Goal: Task Accomplishment & Management: Complete application form

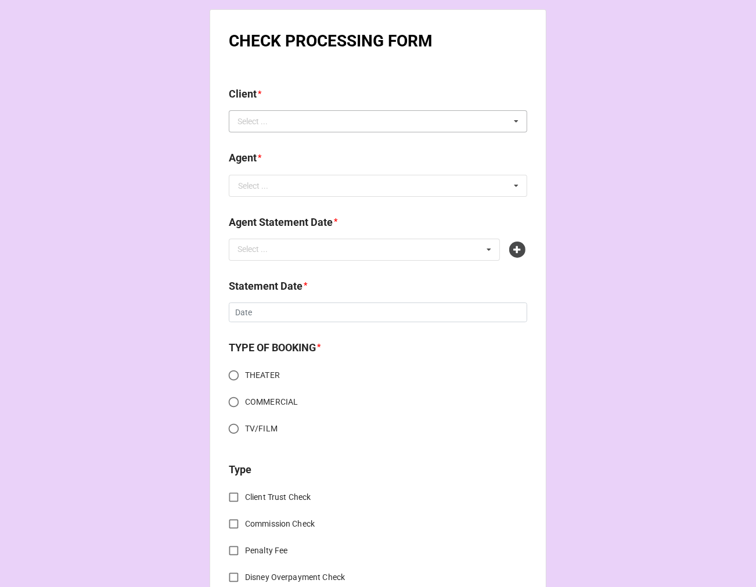
click at [327, 124] on div "Select ... No results found." at bounding box center [378, 121] width 298 height 22
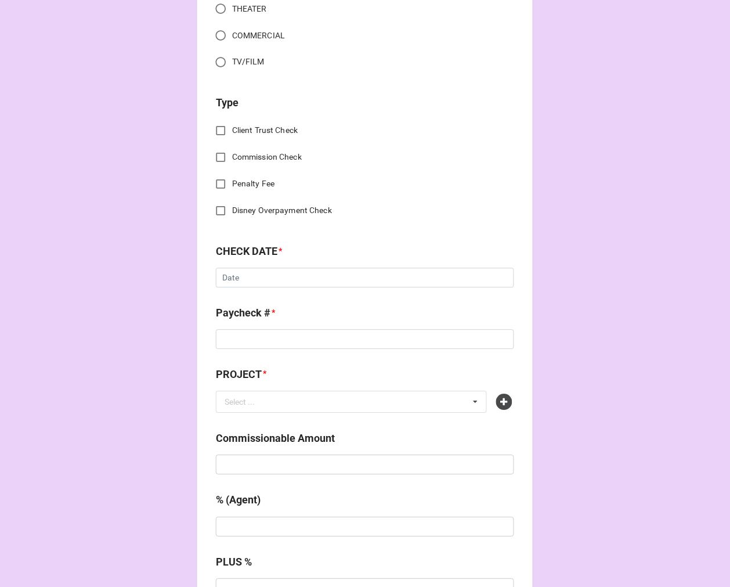
scroll to position [64, 0]
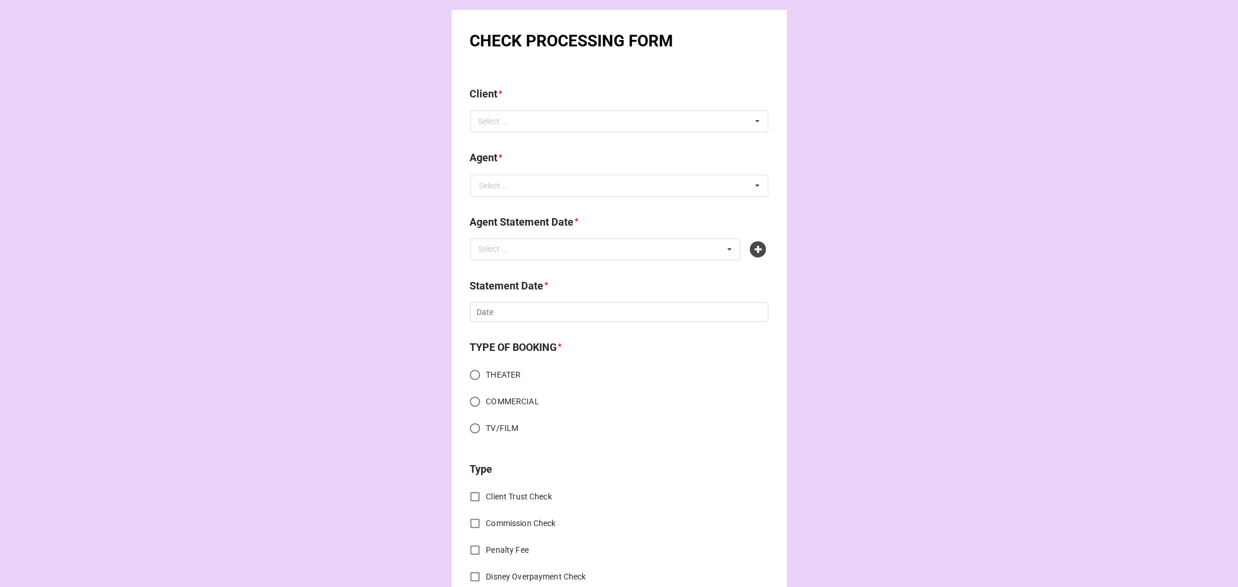
click at [486, 134] on div "Client * Select ... No results found." at bounding box center [619, 113] width 298 height 55
click at [529, 121] on div "Select ... No results found." at bounding box center [619, 121] width 298 height 22
type input "tiffany"
click at [529, 138] on span "[PERSON_NAME]" at bounding box center [511, 142] width 62 height 9
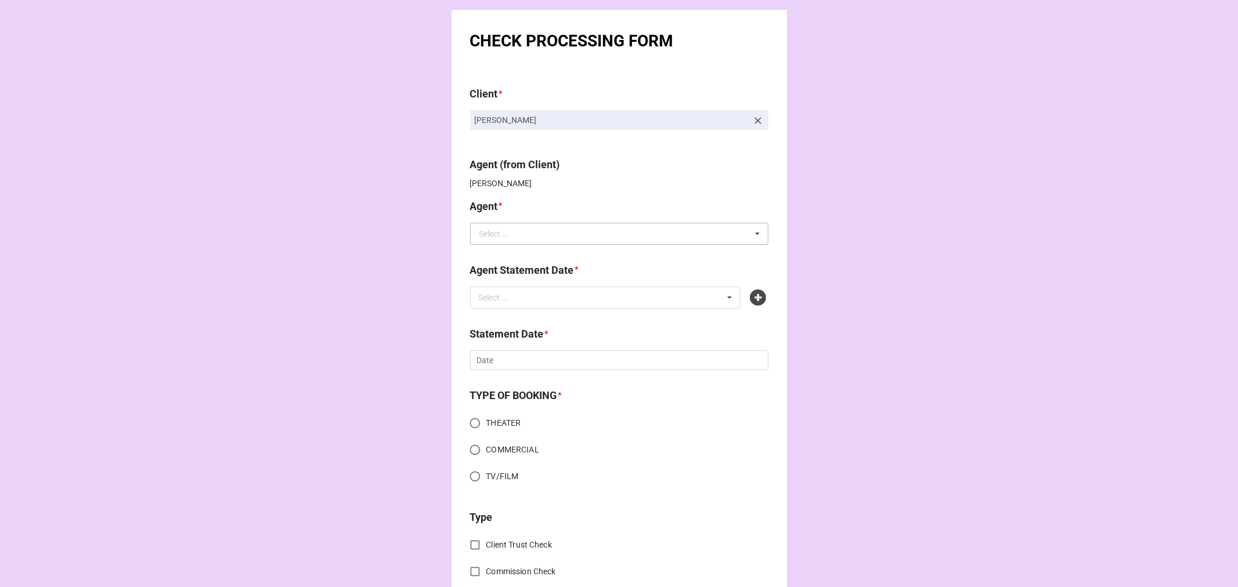
click at [498, 235] on div "Select ..." at bounding box center [495, 234] width 30 height 8
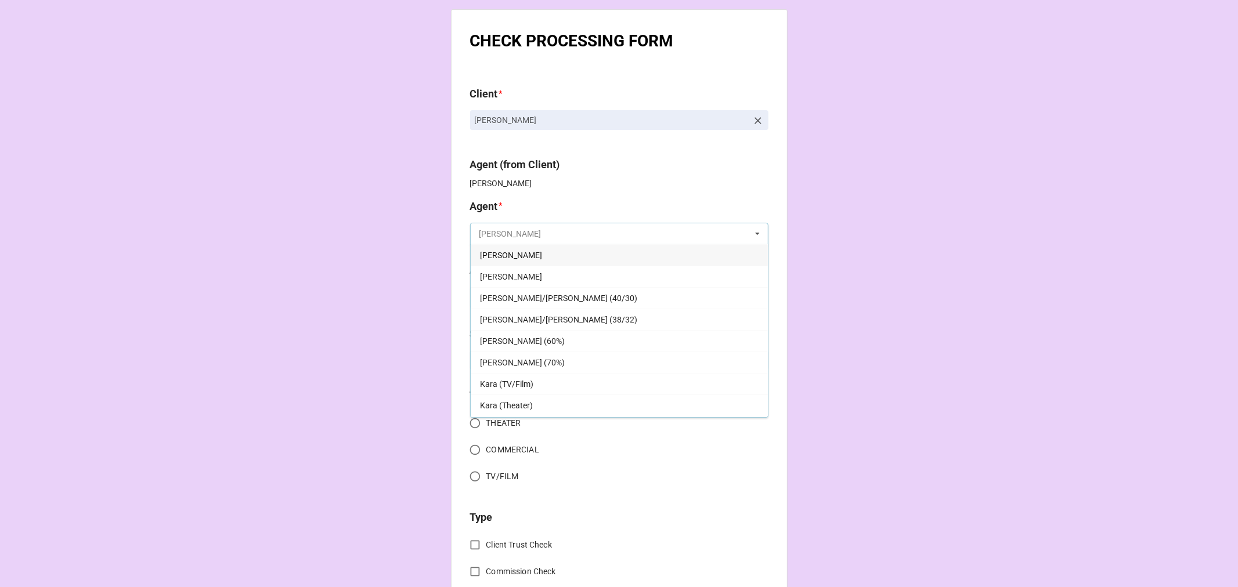
click at [523, 233] on input "text" at bounding box center [619, 234] width 297 height 21
click at [511, 233] on input "text" at bounding box center [619, 234] width 297 height 21
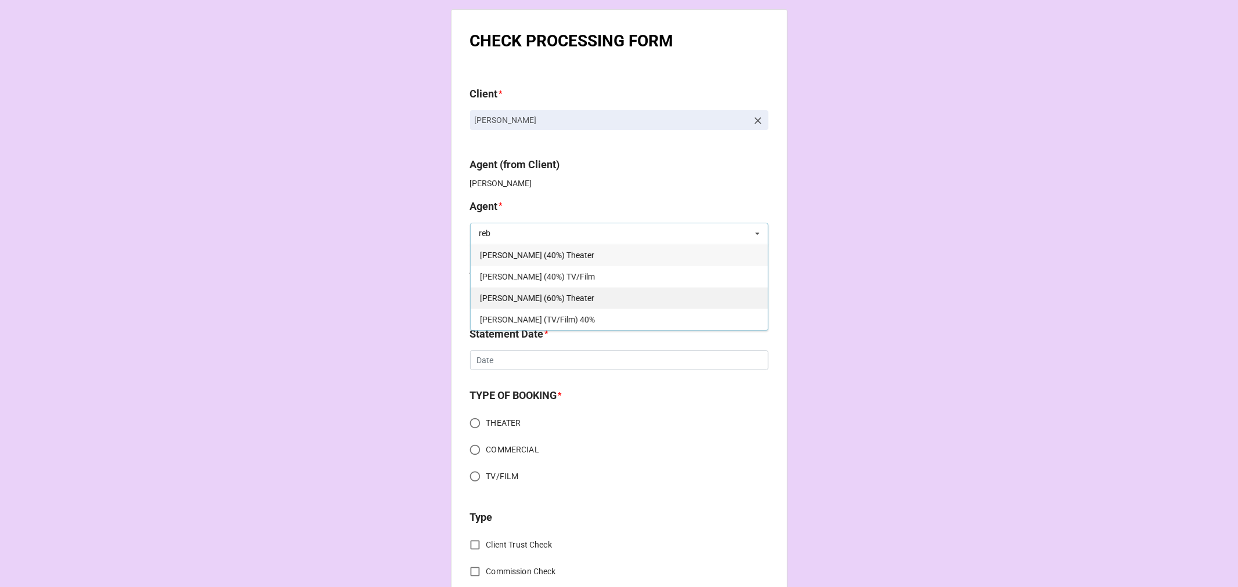
type input "reb"
click at [552, 302] on span "[PERSON_NAME] (60%) Theater" at bounding box center [537, 298] width 114 height 9
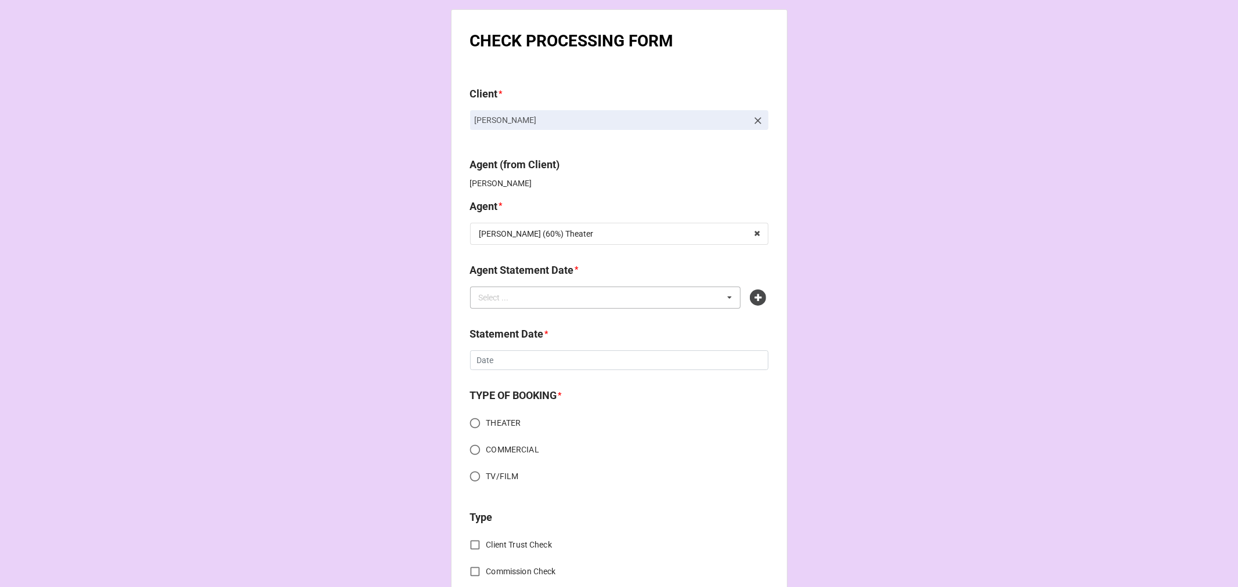
click at [518, 302] on div "Select ..." at bounding box center [501, 297] width 50 height 13
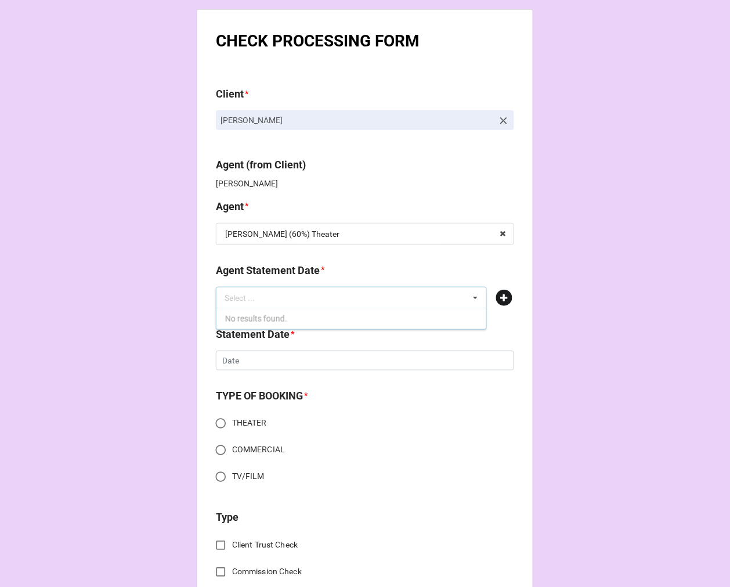
click at [502, 298] on icon at bounding box center [504, 298] width 16 height 16
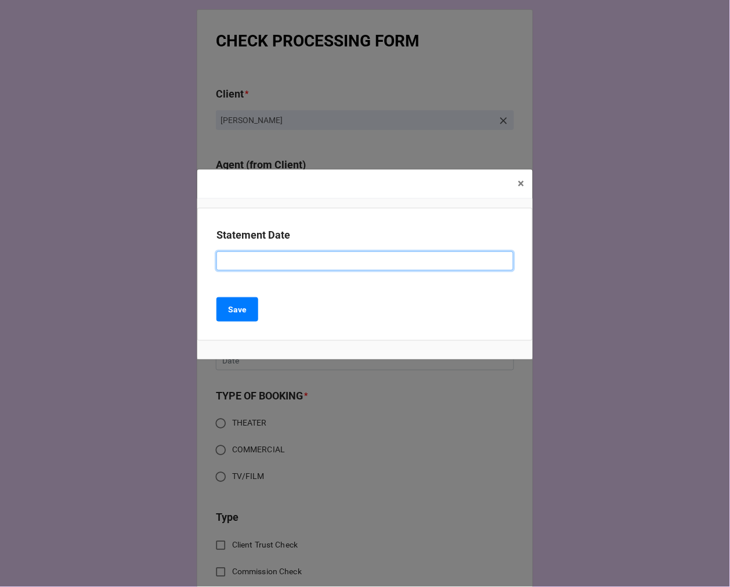
click at [258, 265] on input at bounding box center [365, 261] width 297 height 20
paste input ""OCTOBER 3, 2025 (REBECCA - THEATER - 40%)""
click at [226, 261] on input ""OCTOBER 3, 2025 (REBECCA - THEATER - 40%)"" at bounding box center [365, 261] width 297 height 20
click at [265, 254] on input "OCTOBER 3, 2025 (REBECCA - THEATER - 40%)"" at bounding box center [365, 261] width 297 height 20
click at [382, 257] on input "OCTOBER 17, 2025 (REBECCA - THEATER - 40%)"" at bounding box center [365, 261] width 297 height 20
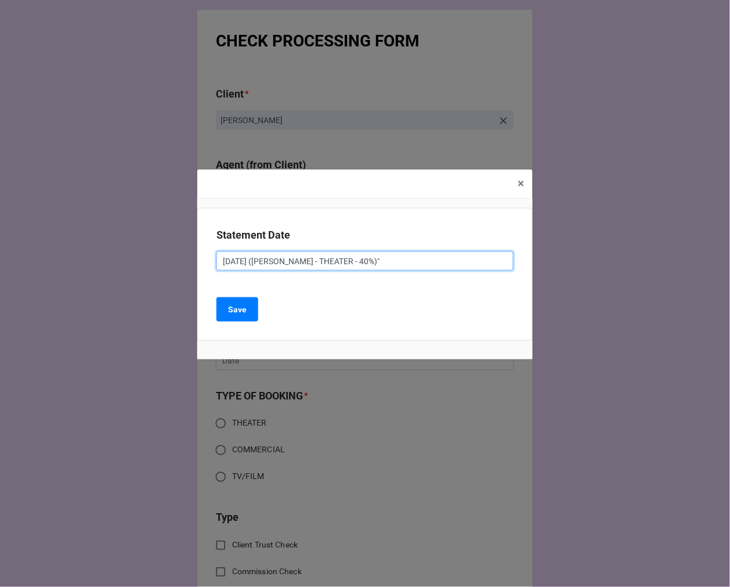
click at [382, 257] on input "OCTOBER 17, 2025 (REBECCA - THEATER - 40%)"" at bounding box center [365, 261] width 297 height 20
type input "OCTOBER 17, 2025 (REBECCA - THEATER - 60%)"
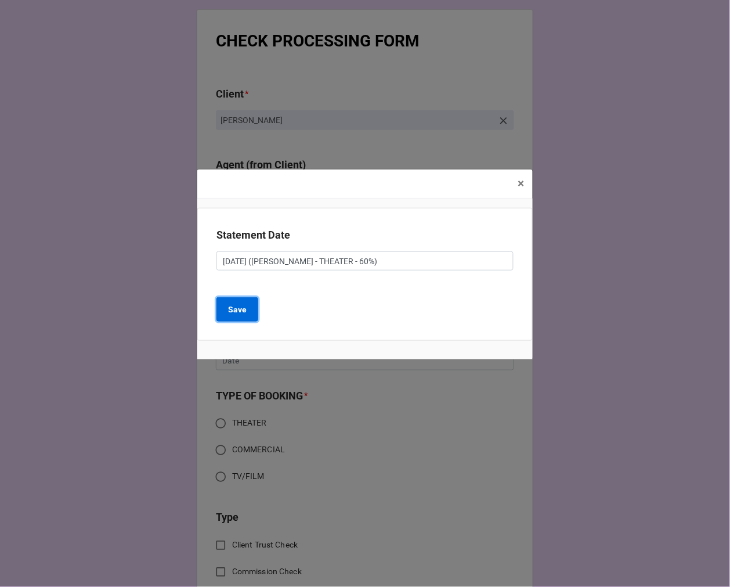
click at [238, 314] on b "Save" at bounding box center [237, 310] width 19 height 12
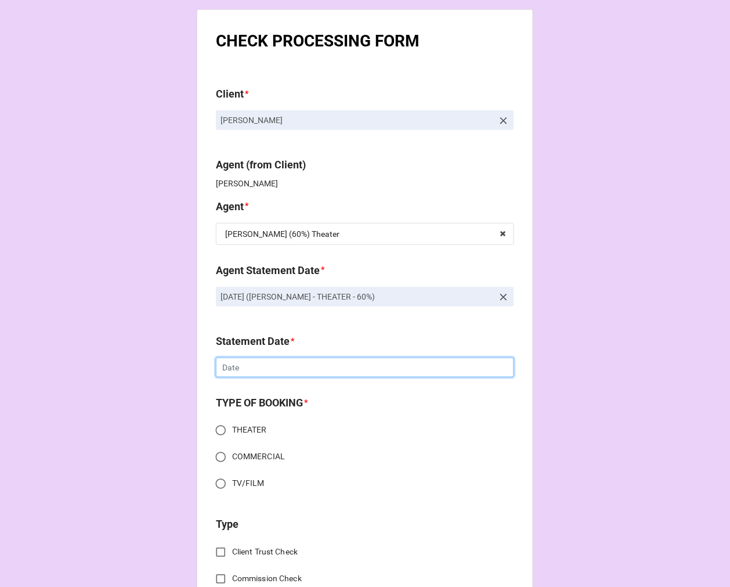
click at [263, 367] on input "text" at bounding box center [365, 368] width 298 height 20
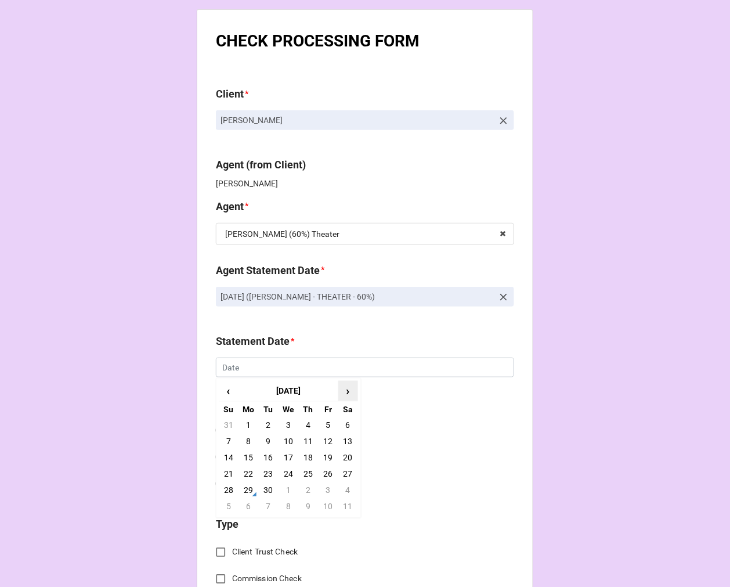
click at [344, 396] on span "›" at bounding box center [348, 390] width 19 height 19
click at [328, 456] on td "17" at bounding box center [328, 458] width 20 height 16
type input "[DATE]"
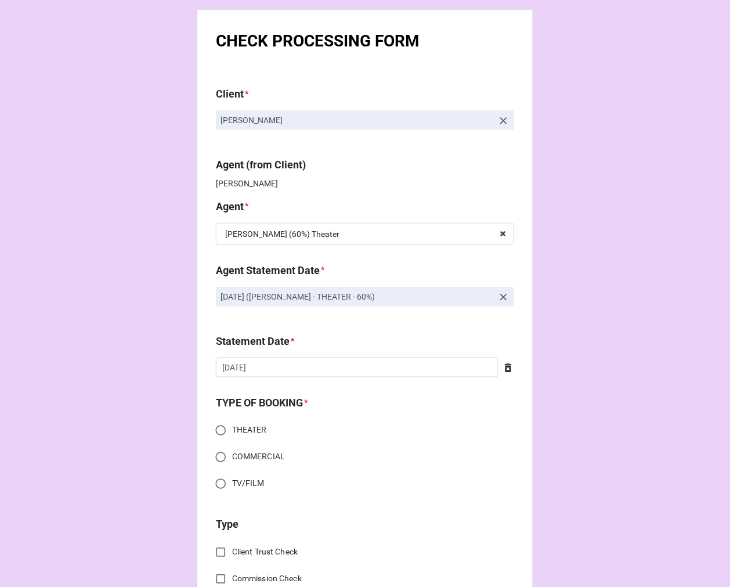
click at [217, 430] on input "THEATER" at bounding box center [221, 430] width 23 height 23
radio input "true"
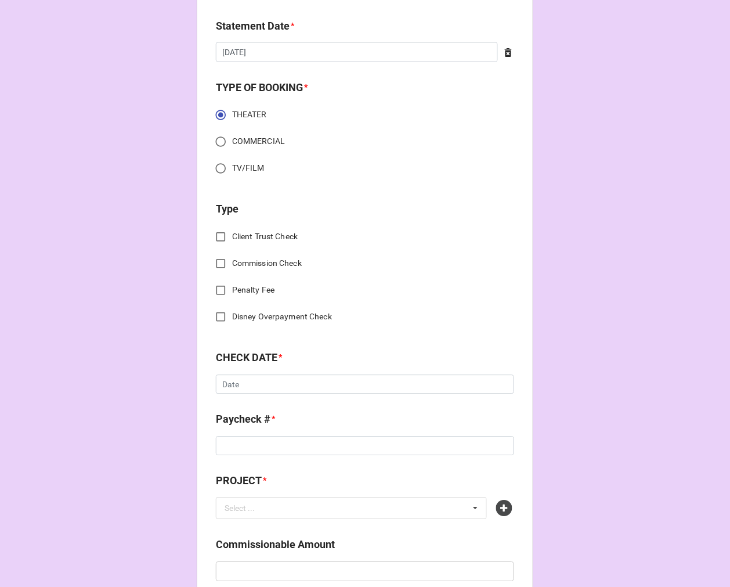
scroll to position [322, 0]
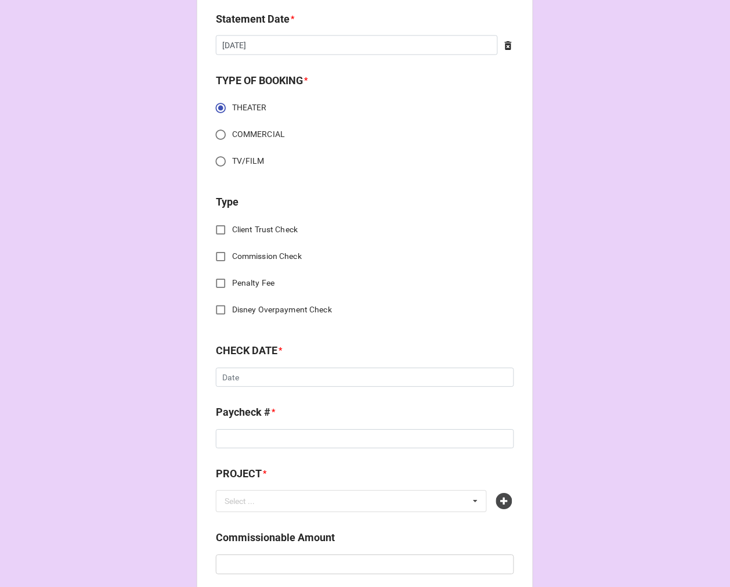
click at [224, 230] on input "Client Trust Check" at bounding box center [221, 230] width 23 height 23
checkbox input "true"
click at [218, 225] on input "Client Trust Check" at bounding box center [221, 230] width 23 height 23
click at [217, 253] on input "Commission Check" at bounding box center [221, 257] width 23 height 23
checkbox input "true"
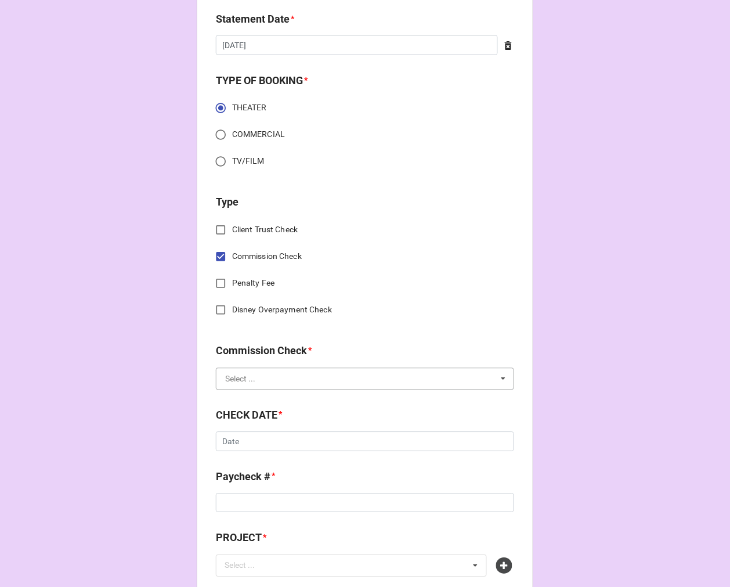
click at [281, 375] on input "text" at bounding box center [365, 379] width 297 height 21
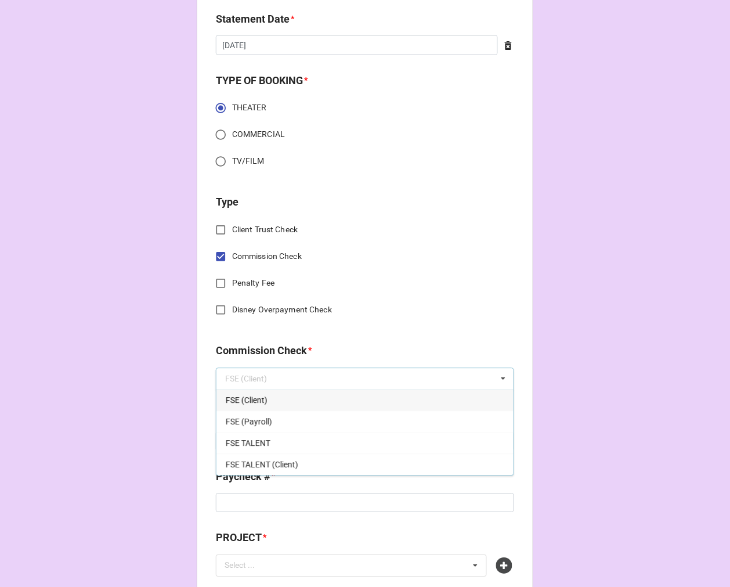
click at [265, 395] on div "FSE (Client)" at bounding box center [365, 400] width 297 height 21
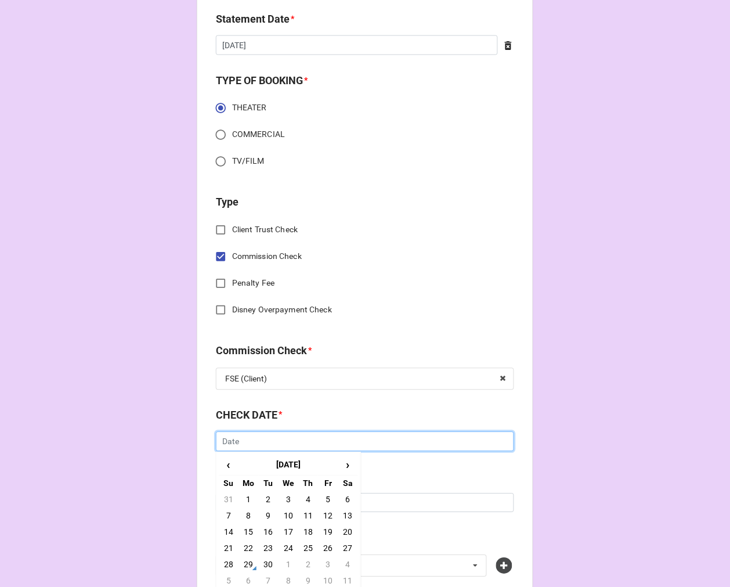
click at [300, 442] on input "text" at bounding box center [365, 442] width 298 height 20
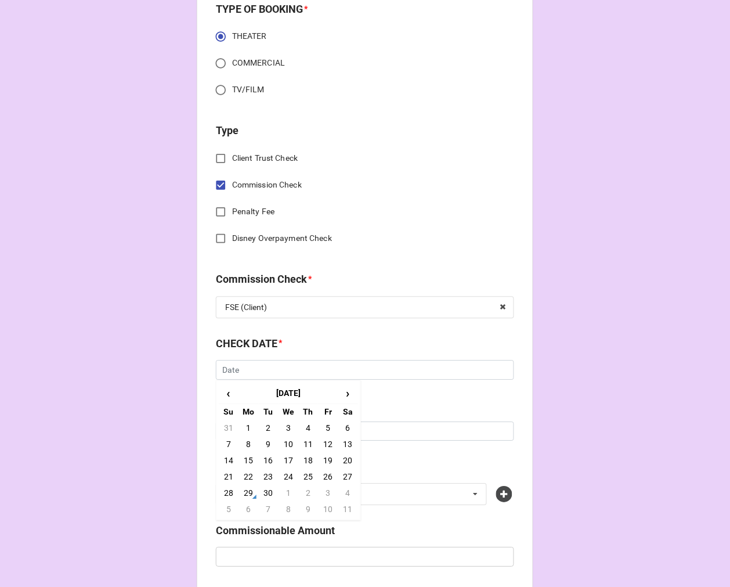
scroll to position [451, 0]
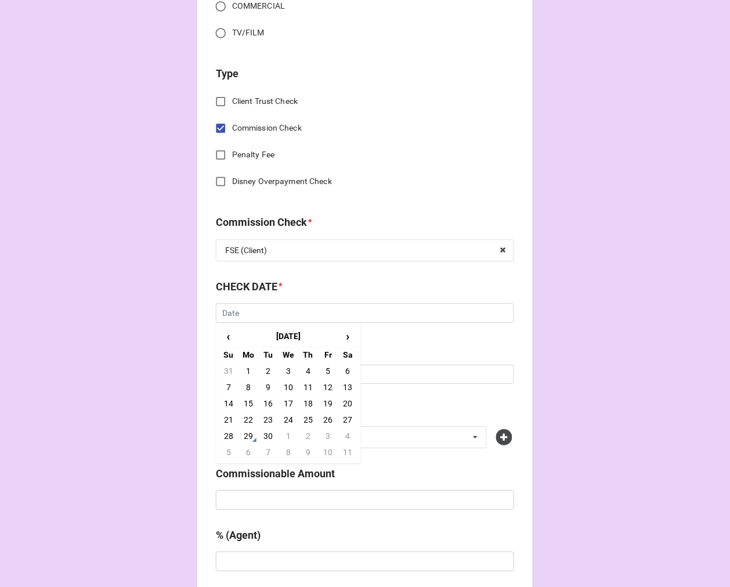
click at [228, 419] on td "21" at bounding box center [229, 420] width 20 height 16
type input "9/21/2025"
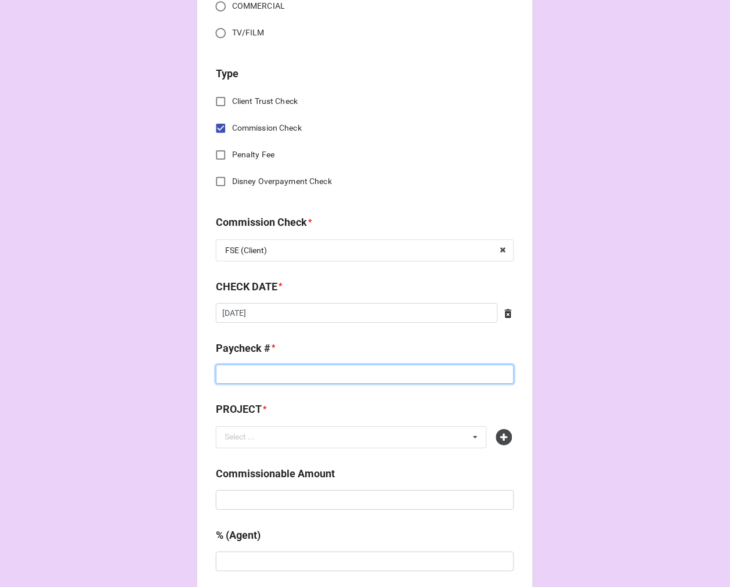
click at [256, 383] on input at bounding box center [365, 375] width 298 height 20
type input "DIRECT DEPOSIT"
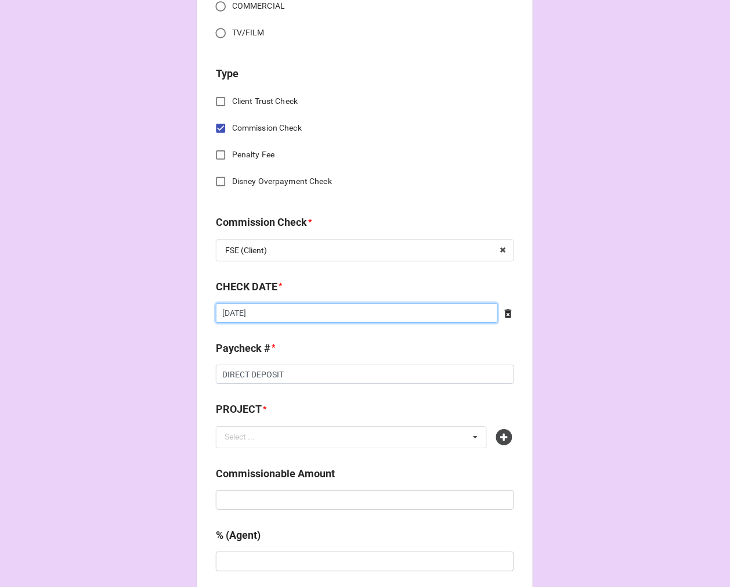
click at [351, 316] on input "9/21/2025" at bounding box center [357, 313] width 282 height 20
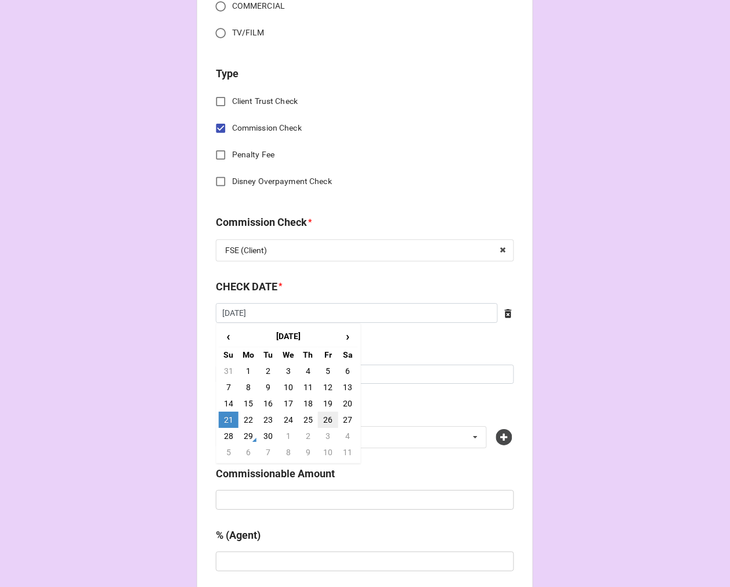
click at [327, 420] on td "26" at bounding box center [328, 420] width 20 height 16
type input "[DATE]"
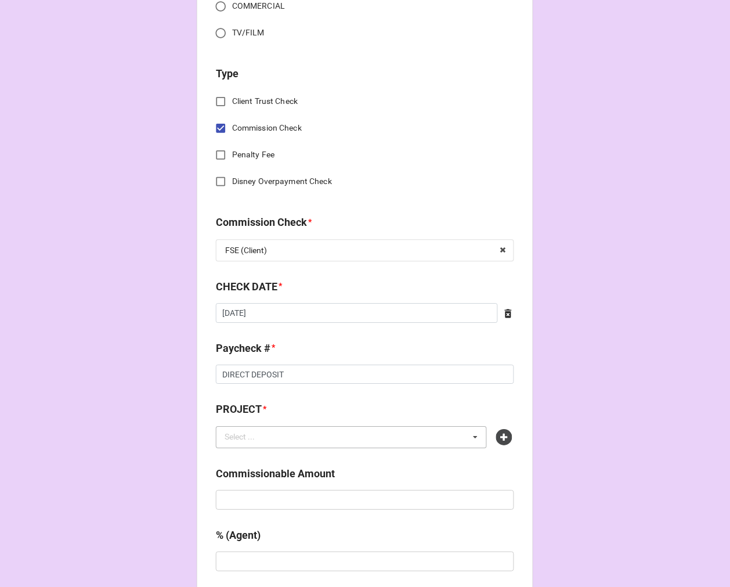
click at [280, 438] on div "Select ... No results found." at bounding box center [351, 437] width 271 height 22
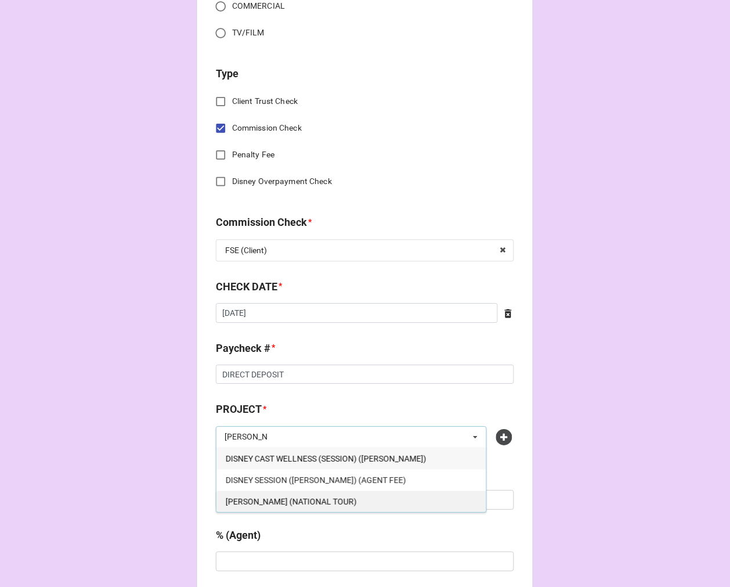
type input "TINA"
click at [287, 503] on span "[PERSON_NAME] (NATIONAL TOUR)" at bounding box center [291, 501] width 131 height 9
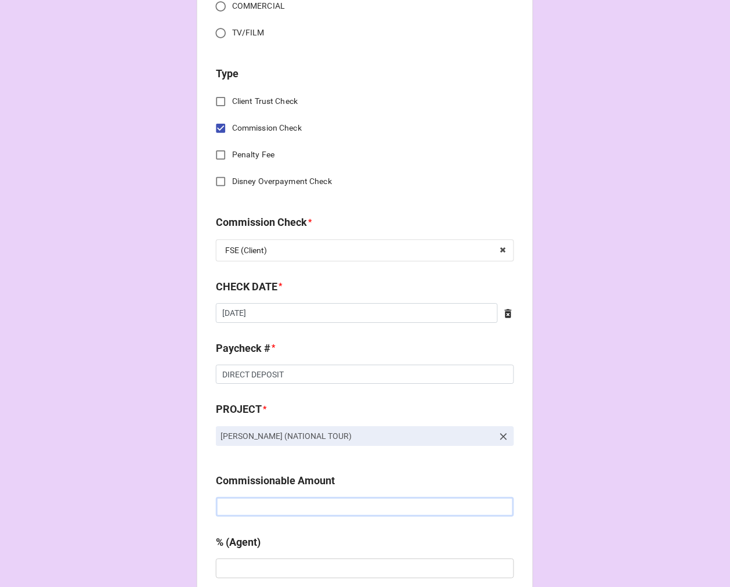
click at [265, 508] on input "text" at bounding box center [365, 507] width 298 height 20
click at [264, 512] on input "text" at bounding box center [365, 507] width 298 height 20
type input "$650.00"
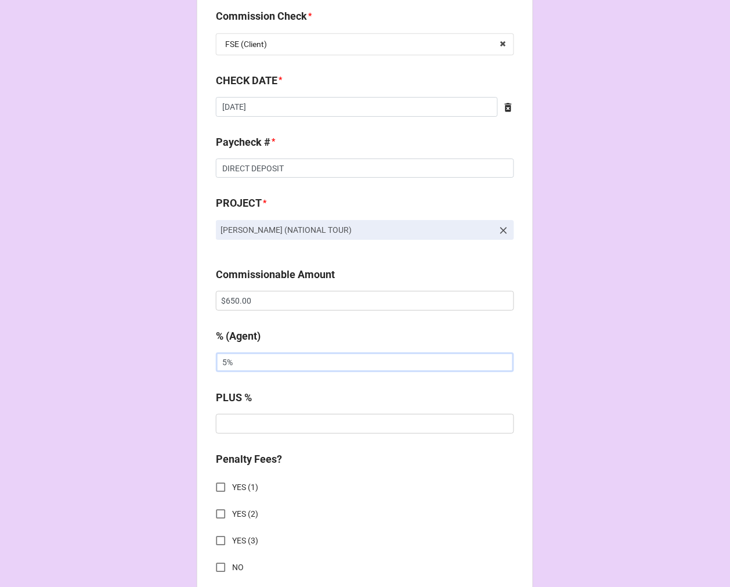
scroll to position [967, 0]
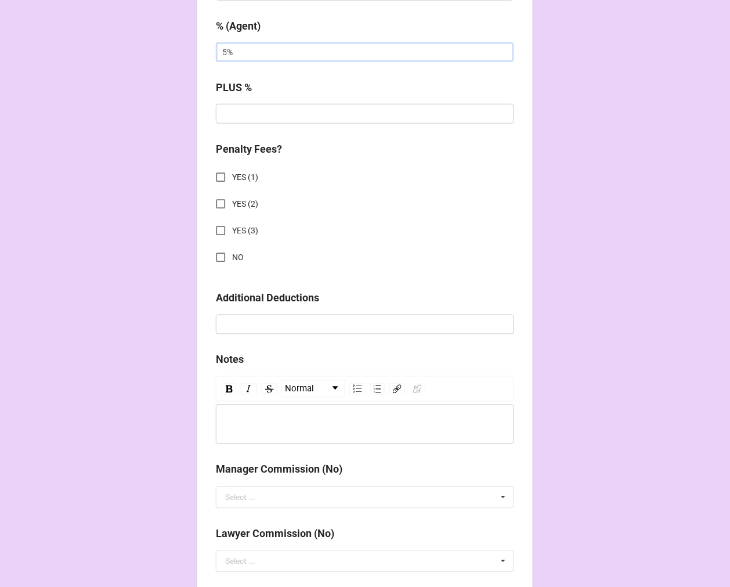
type input "5%"
click at [213, 259] on input "NO" at bounding box center [221, 257] width 23 height 23
checkbox input "true"
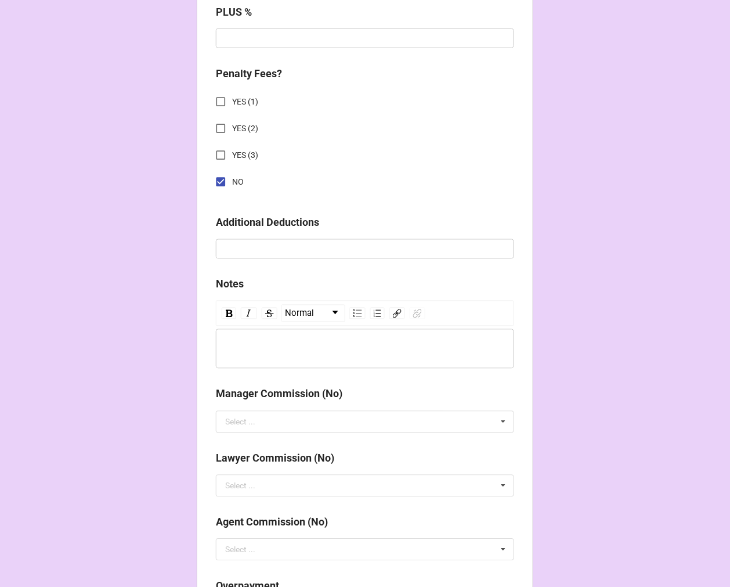
scroll to position [1286, 0]
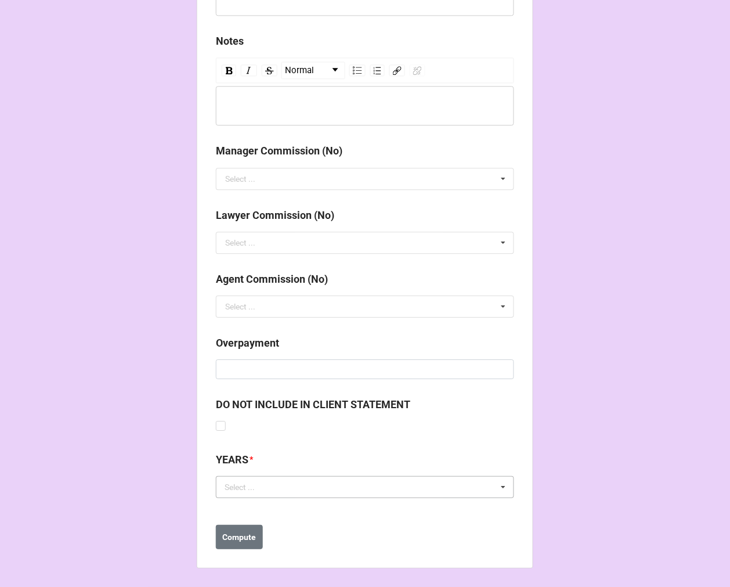
click at [259, 496] on div "Select ... No results found." at bounding box center [365, 487] width 298 height 22
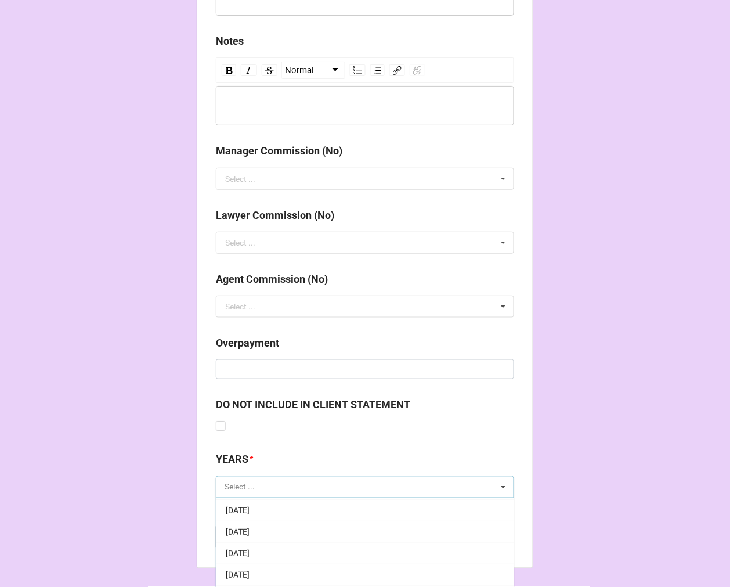
scroll to position [193, 0]
click at [250, 512] on span "[DATE]" at bounding box center [238, 508] width 24 height 9
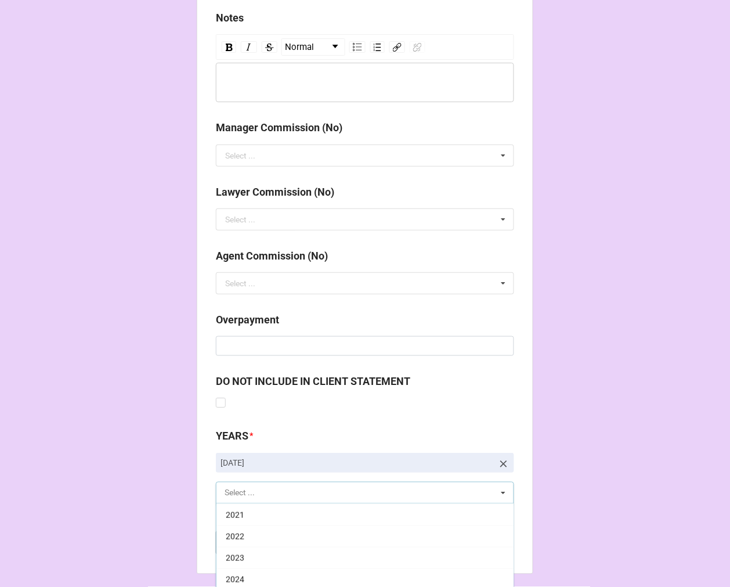
scroll to position [1350, 0]
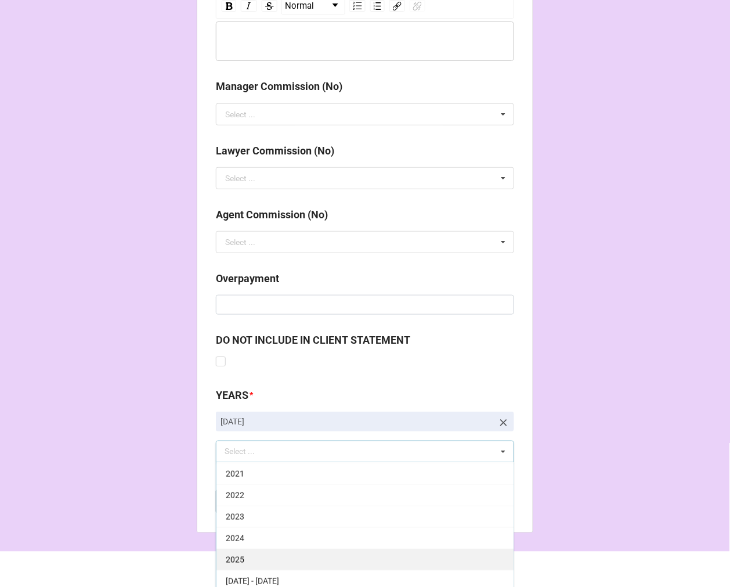
click at [248, 561] on div "2025" at bounding box center [365, 559] width 297 height 21
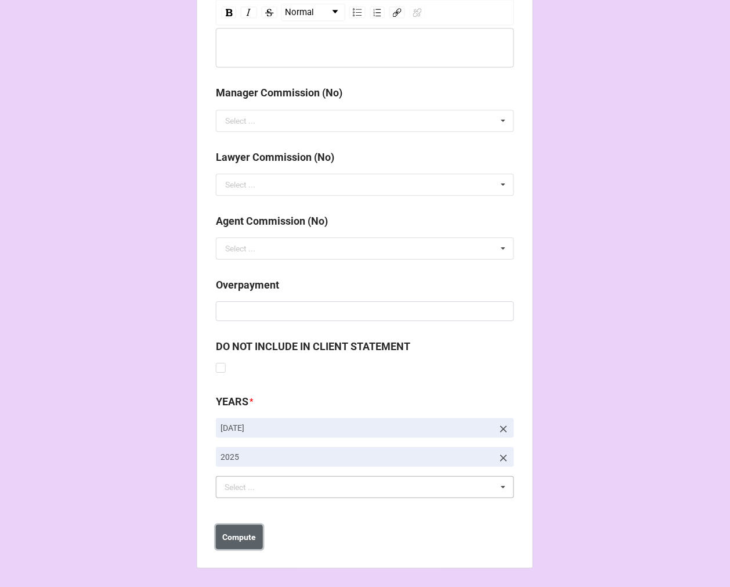
click at [241, 534] on b "Compute" at bounding box center [240, 537] width 34 height 12
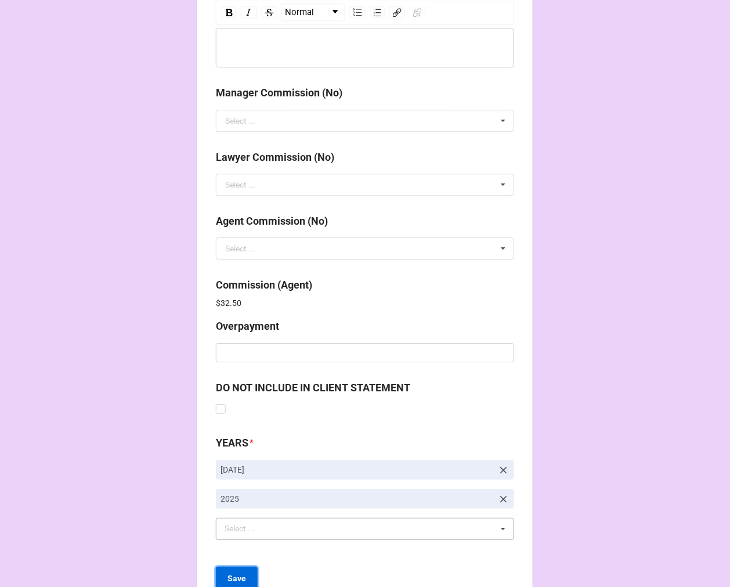
click at [237, 577] on b "Save" at bounding box center [237, 578] width 19 height 12
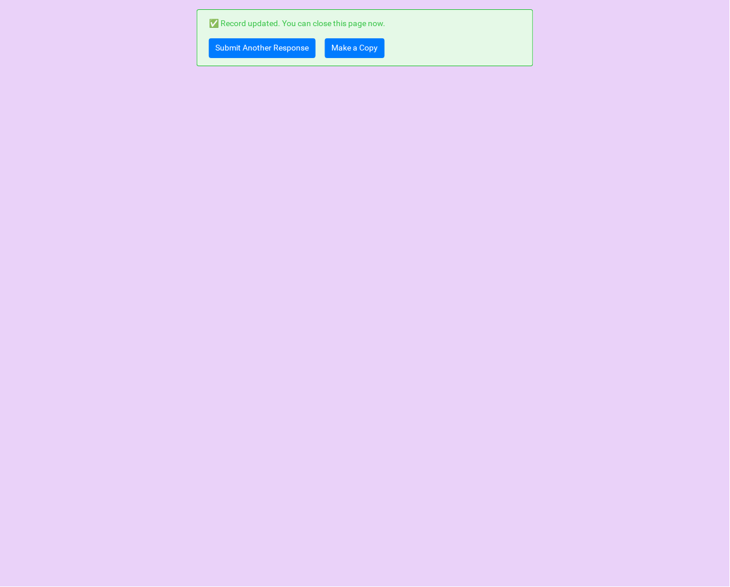
scroll to position [0, 0]
click at [338, 53] on link "Make a Copy" at bounding box center [355, 48] width 60 height 20
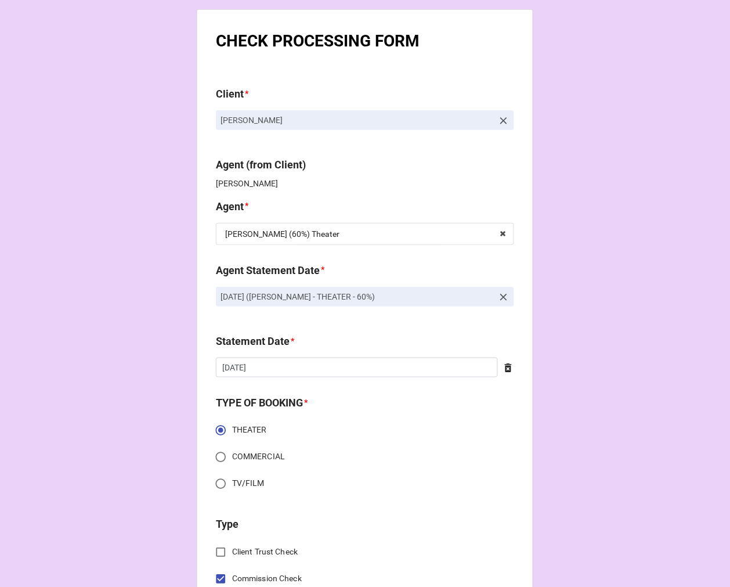
click at [501, 120] on icon at bounding box center [504, 121] width 12 height 12
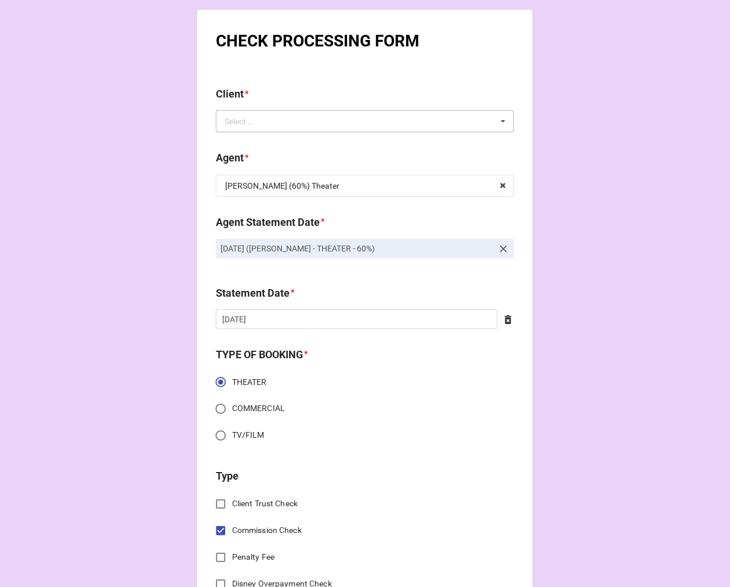
click at [472, 122] on div "Select ... No results found." at bounding box center [365, 121] width 298 height 22
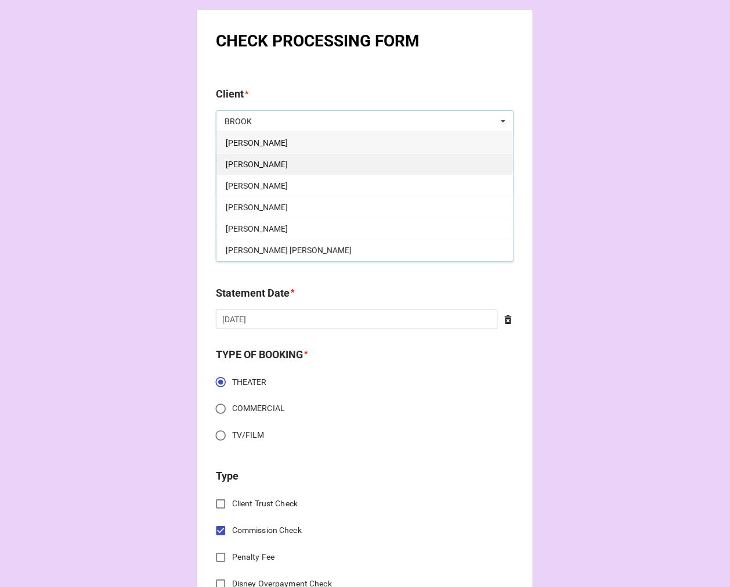
type input "BROOK"
click at [273, 169] on span "[PERSON_NAME]" at bounding box center [257, 164] width 62 height 9
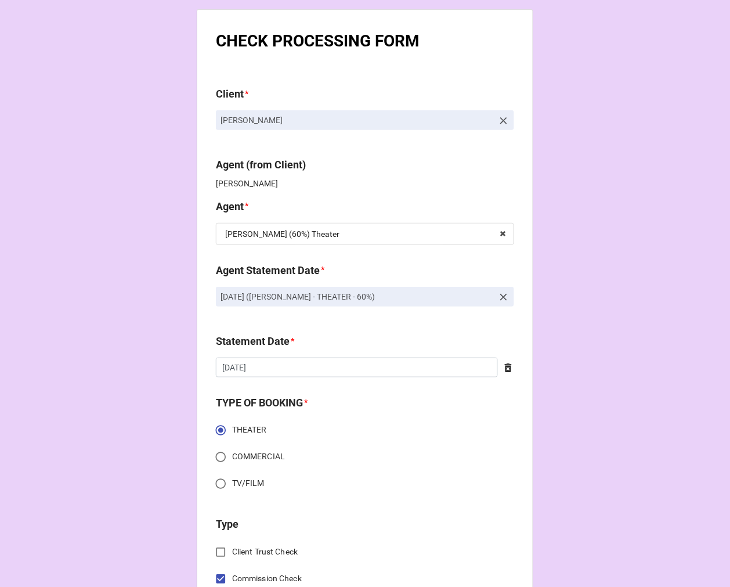
click at [316, 200] on b "Agent *" at bounding box center [365, 209] width 298 height 20
click at [341, 237] on input "text" at bounding box center [365, 234] width 297 height 21
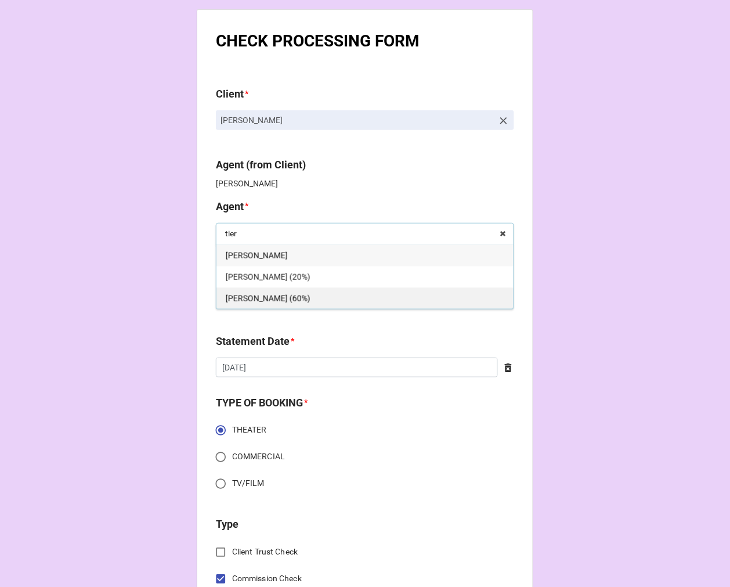
type input "tier"
click at [248, 299] on span "[PERSON_NAME] (60%)" at bounding box center [268, 298] width 85 height 9
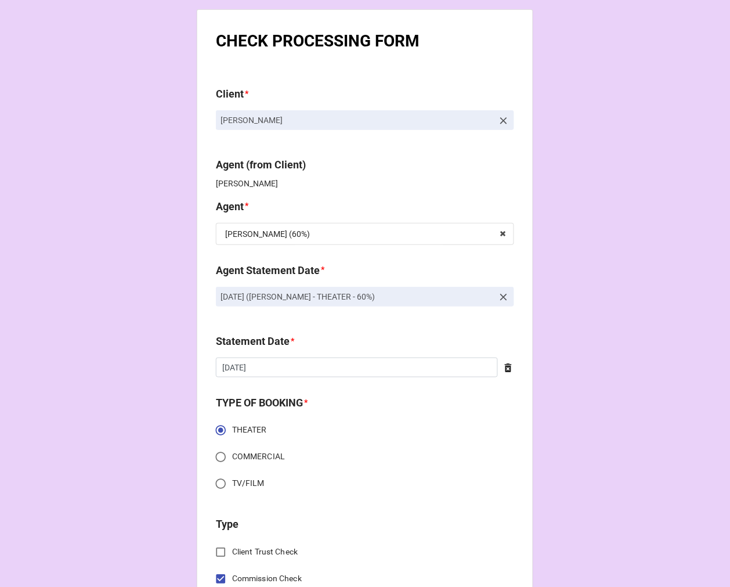
drag, startPoint x: 449, startPoint y: 293, endPoint x: 315, endPoint y: 290, distance: 134.1
click at [216, 297] on link "OCTOBER 17, 2025 (REBECCA - THEATER - 60%)" at bounding box center [365, 297] width 298 height 20
copy p "OCTOBER 17, 2025 (REBECCA - THEATER - 60%)"
click at [504, 300] on icon at bounding box center [504, 297] width 12 height 12
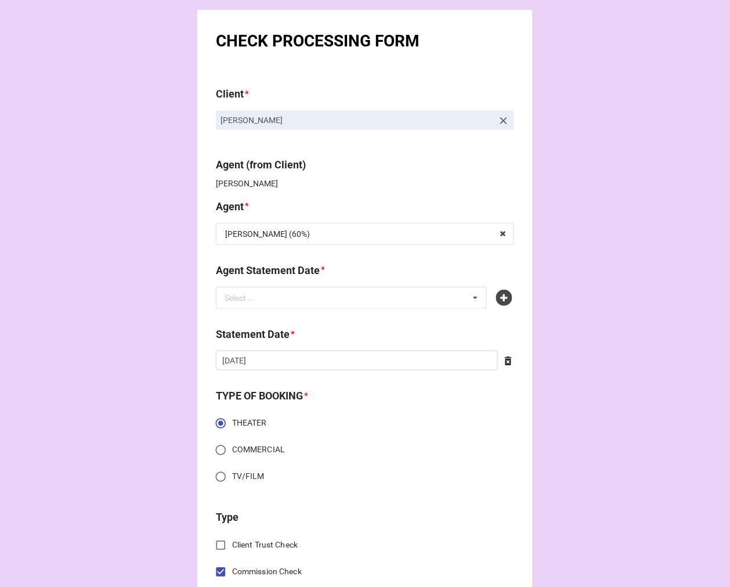
click at [504, 300] on icon at bounding box center [504, 298] width 16 height 16
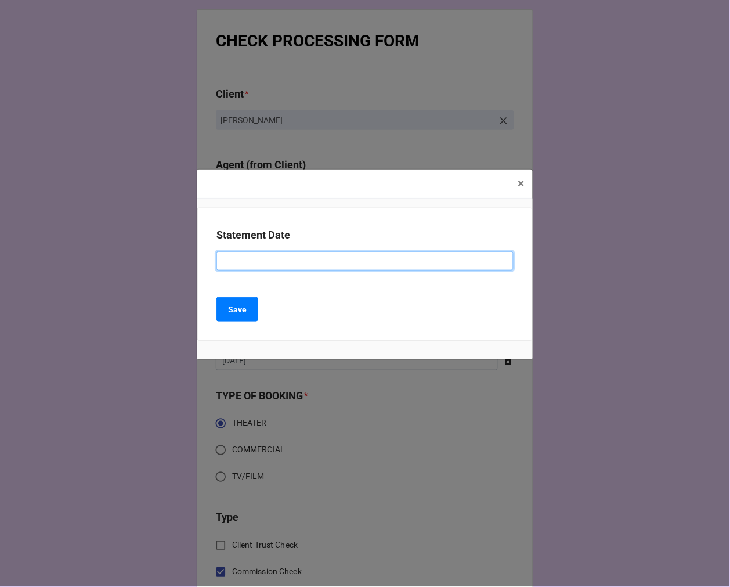
click at [250, 259] on input at bounding box center [365, 261] width 297 height 20
paste input "OCTOBER 17, 2025 (REBECCA - THEATER - 60%)"
drag, startPoint x: 297, startPoint y: 262, endPoint x: 657, endPoint y: 263, distance: 359.9
click at [657, 263] on div "× Close Statement Date OCTOBER 17, 2025 (REBECCA - THEATER - 60%) Save" at bounding box center [365, 293] width 730 height 587
type input "[DATE] ([PERSON_NAME])"
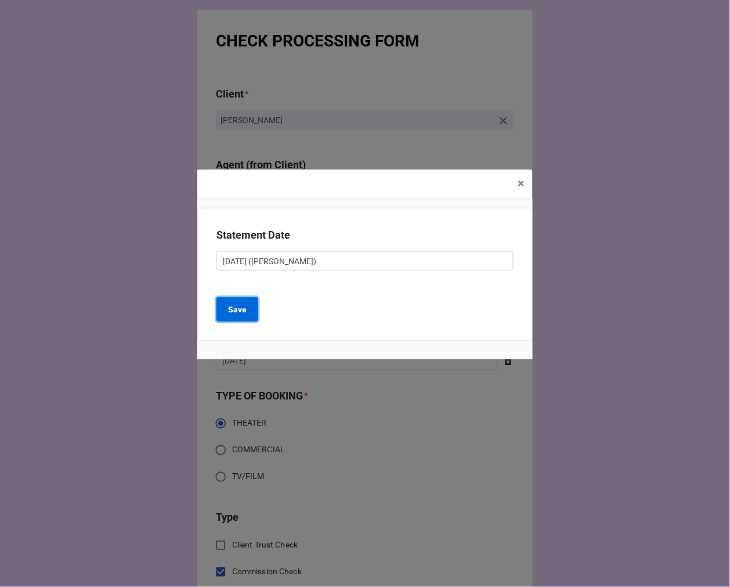
click at [240, 299] on button "Save" at bounding box center [238, 309] width 42 height 24
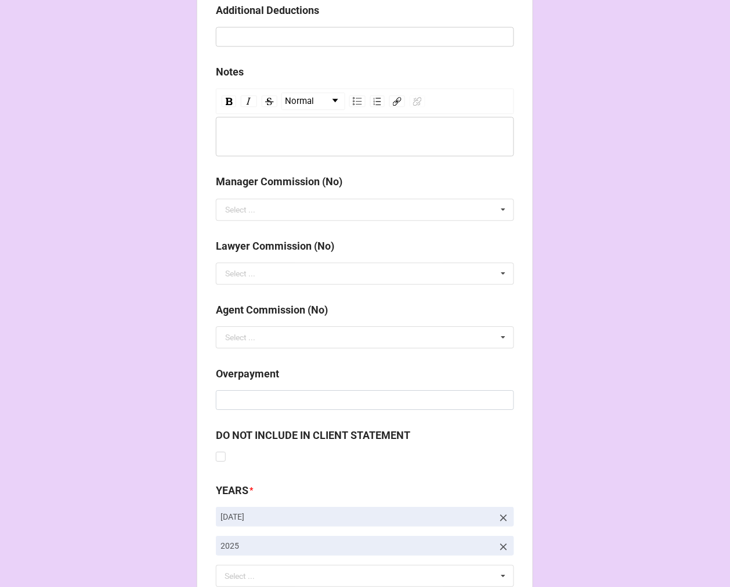
scroll to position [1344, 0]
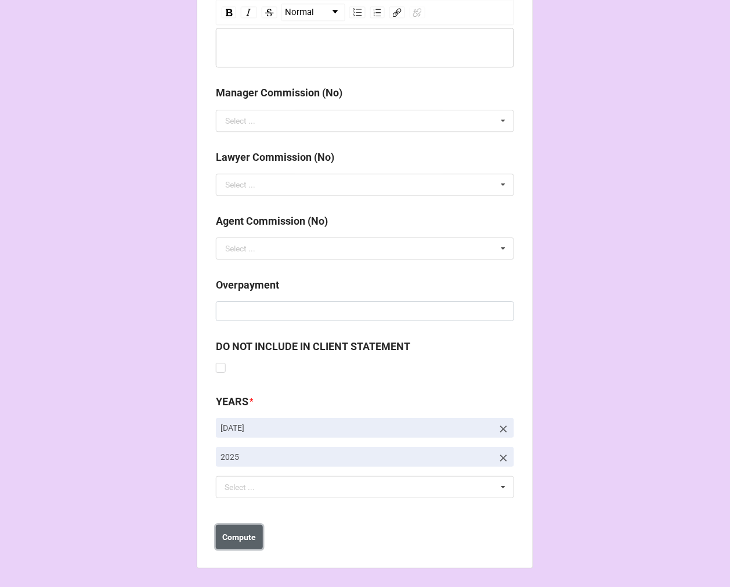
click at [248, 539] on b "Compute" at bounding box center [240, 537] width 34 height 12
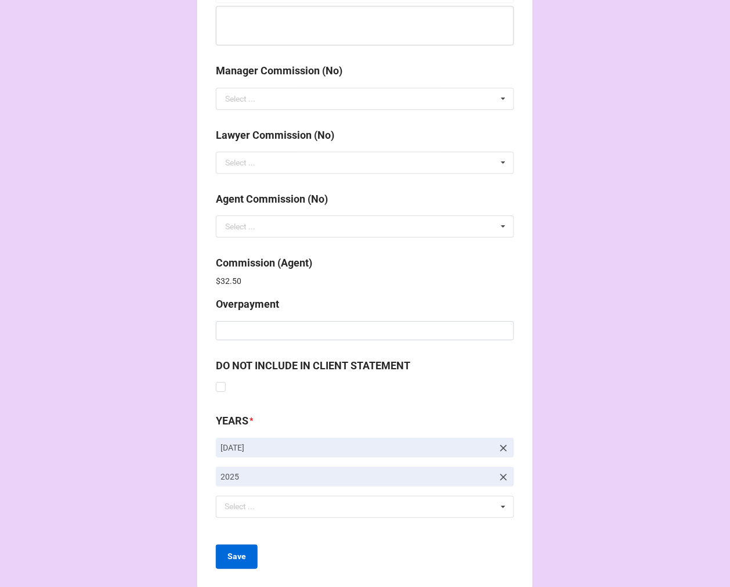
scroll to position [1385, 0]
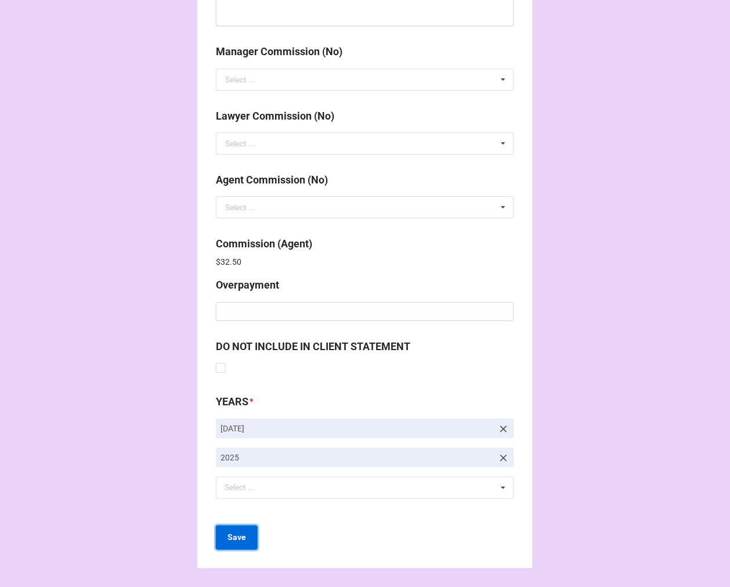
click at [245, 541] on button "Save" at bounding box center [237, 537] width 42 height 24
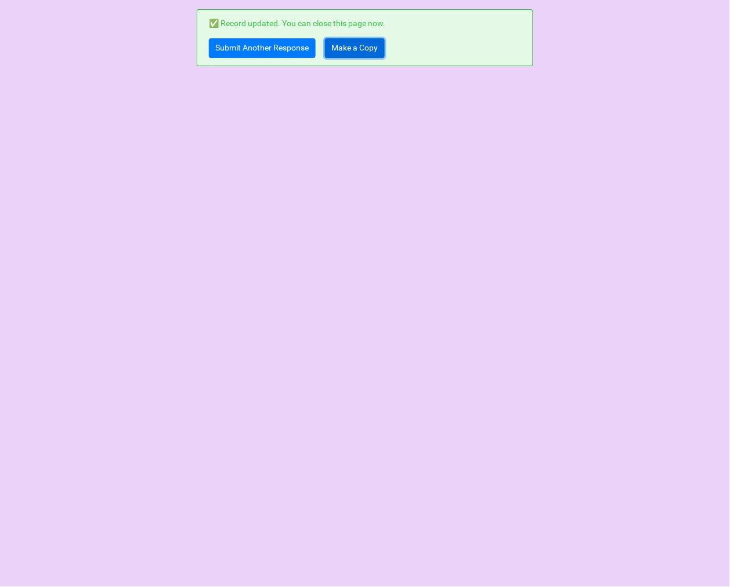
click at [357, 45] on link "Make a Copy" at bounding box center [355, 48] width 60 height 20
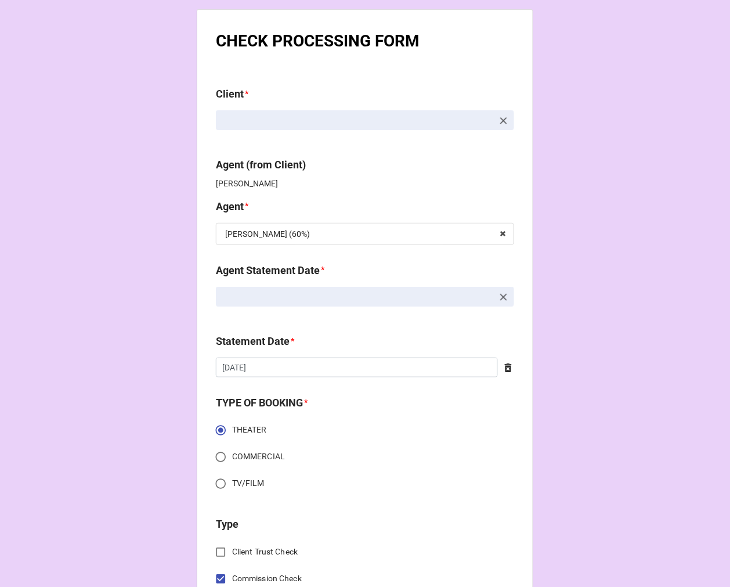
drag, startPoint x: 500, startPoint y: 123, endPoint x: 286, endPoint y: 153, distance: 216.8
click at [500, 122] on icon at bounding box center [504, 121] width 12 height 12
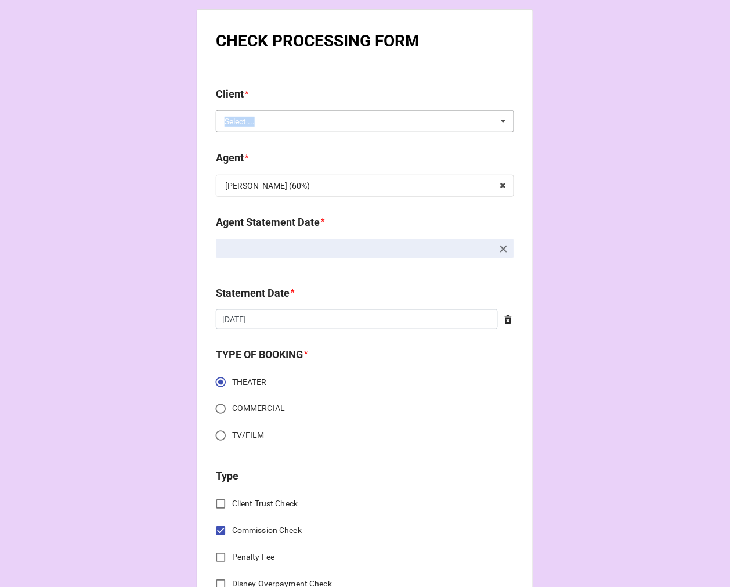
click at [268, 119] on div "Select ... No results found." at bounding box center [365, 121] width 298 height 22
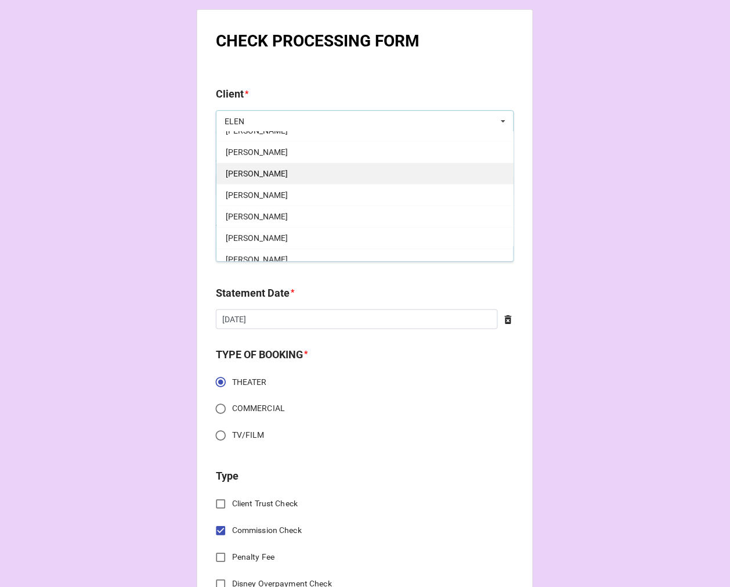
scroll to position [64, 0]
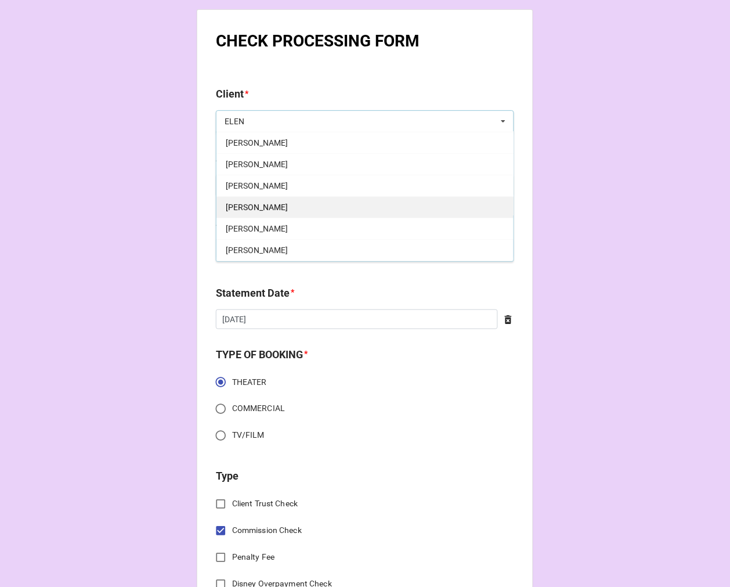
type input "ELEN"
click at [270, 212] on div "[PERSON_NAME]" at bounding box center [365, 206] width 297 height 21
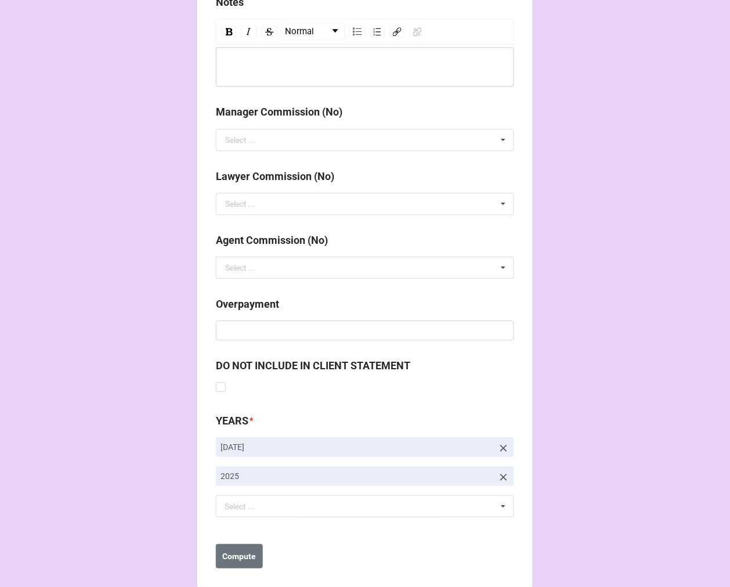
scroll to position [1344, 0]
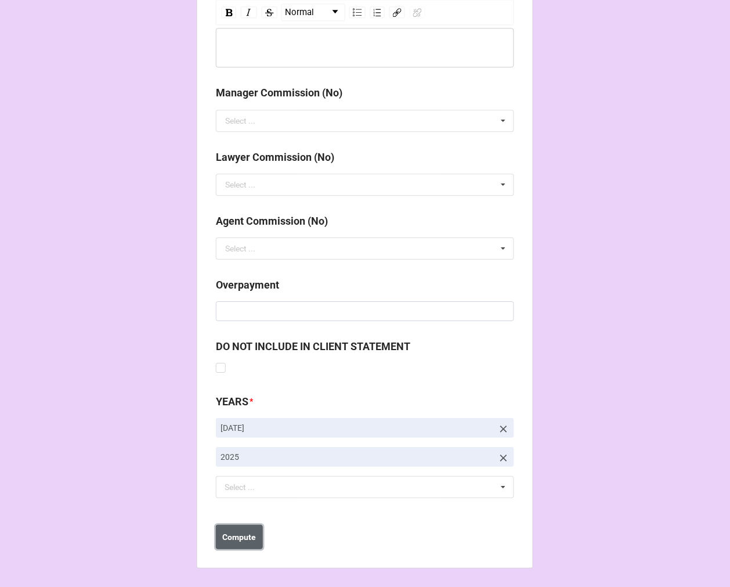
click at [242, 538] on b "Compute" at bounding box center [240, 537] width 34 height 12
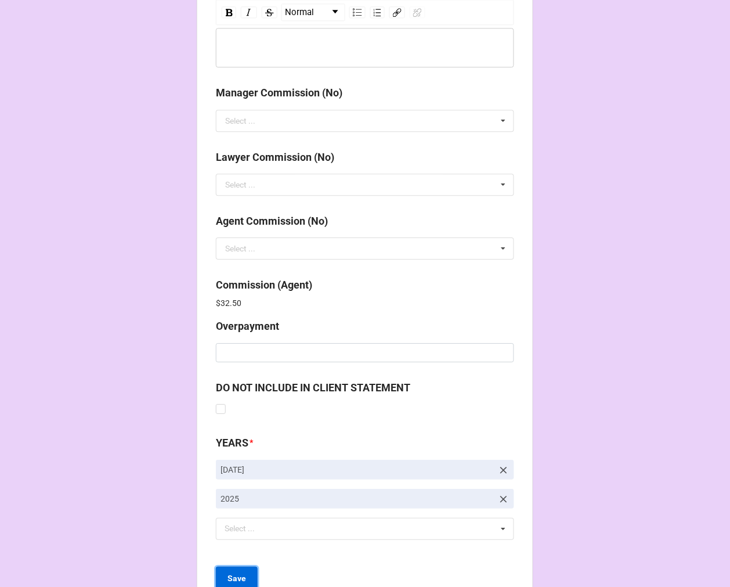
click at [233, 571] on button "Save" at bounding box center [237, 579] width 42 height 24
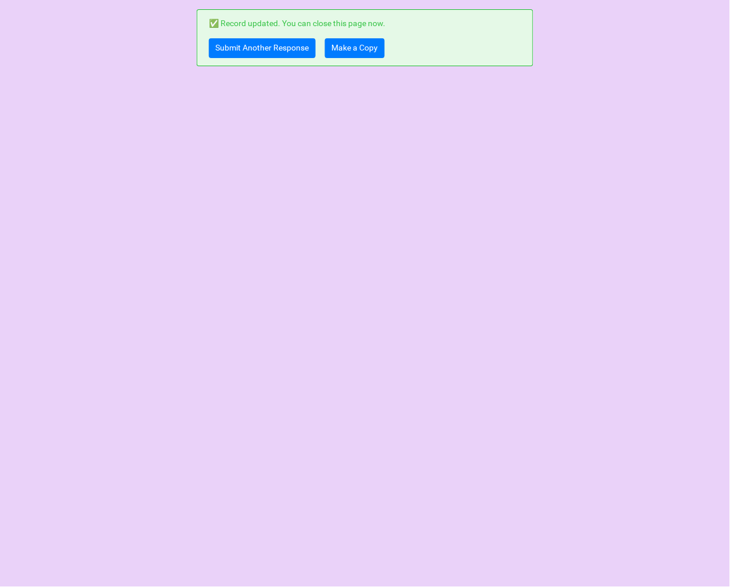
scroll to position [0, 0]
click at [354, 47] on link "Make a Copy" at bounding box center [355, 48] width 60 height 20
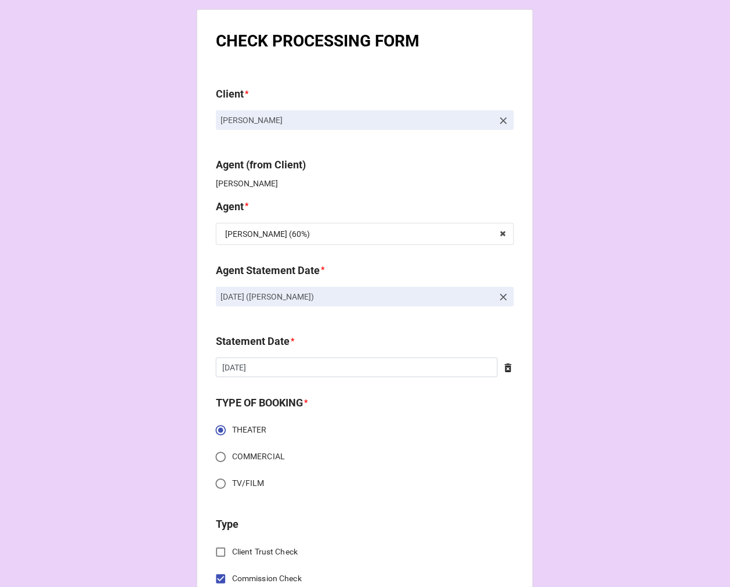
click at [502, 122] on icon at bounding box center [504, 121] width 12 height 12
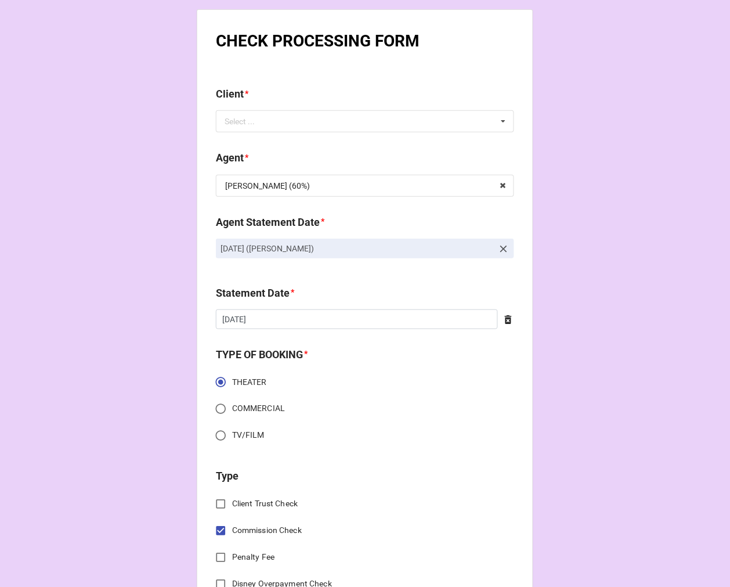
click at [351, 122] on div "Select ... No results found." at bounding box center [365, 121] width 298 height 22
type input "[PERSON_NAME]"
click at [260, 141] on div "K [PERSON_NAME]" at bounding box center [365, 142] width 297 height 21
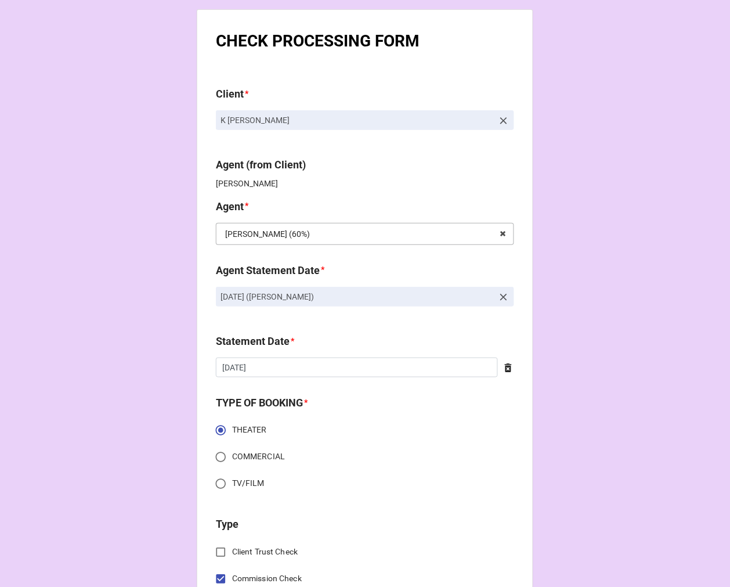
click at [277, 232] on input "text" at bounding box center [365, 234] width 297 height 21
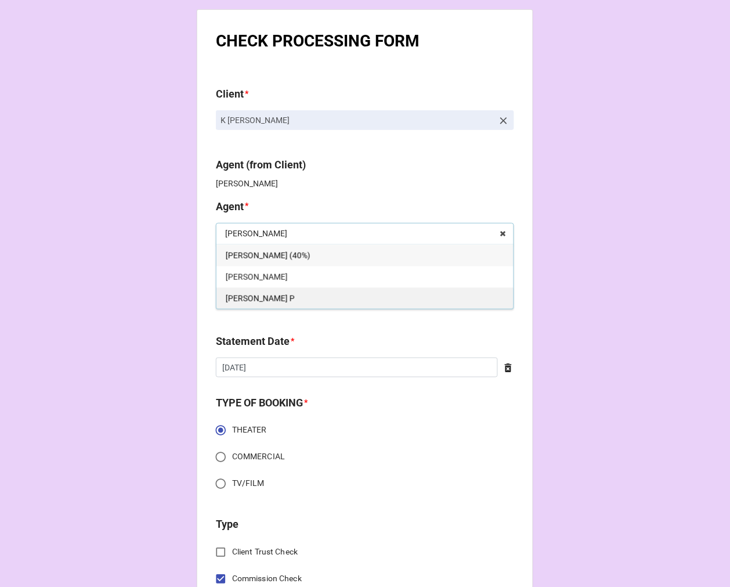
type input "[PERSON_NAME]"
click at [239, 291] on div "[PERSON_NAME] P" at bounding box center [365, 297] width 297 height 21
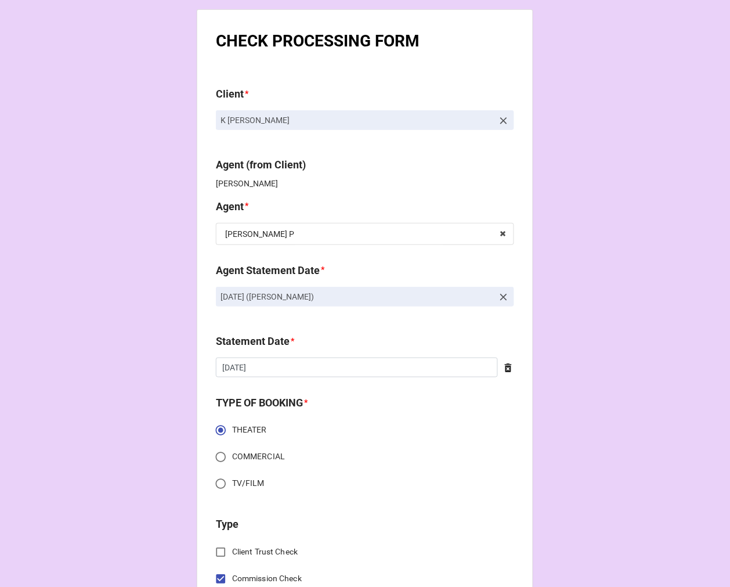
drag, startPoint x: 327, startPoint y: 295, endPoint x: 153, endPoint y: 306, distance: 175.1
copy p "[DATE] ([PERSON_NAME])"
click at [502, 300] on icon at bounding box center [504, 297] width 12 height 12
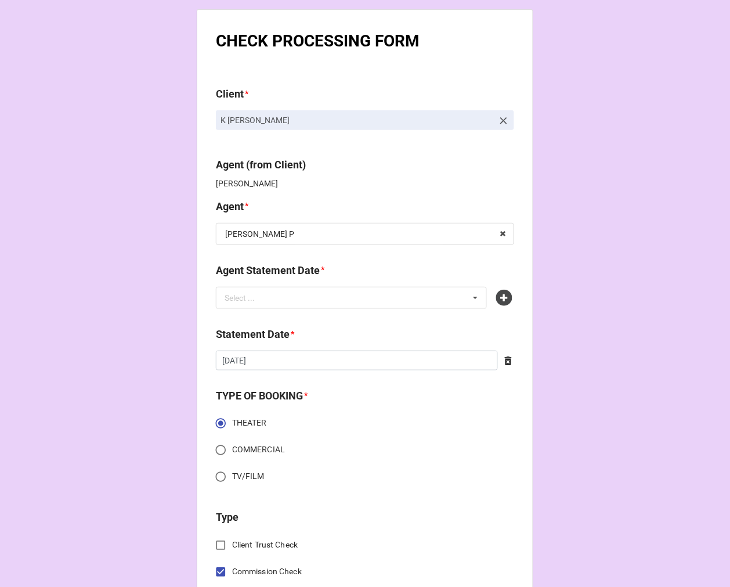
click at [502, 300] on icon at bounding box center [504, 298] width 16 height 16
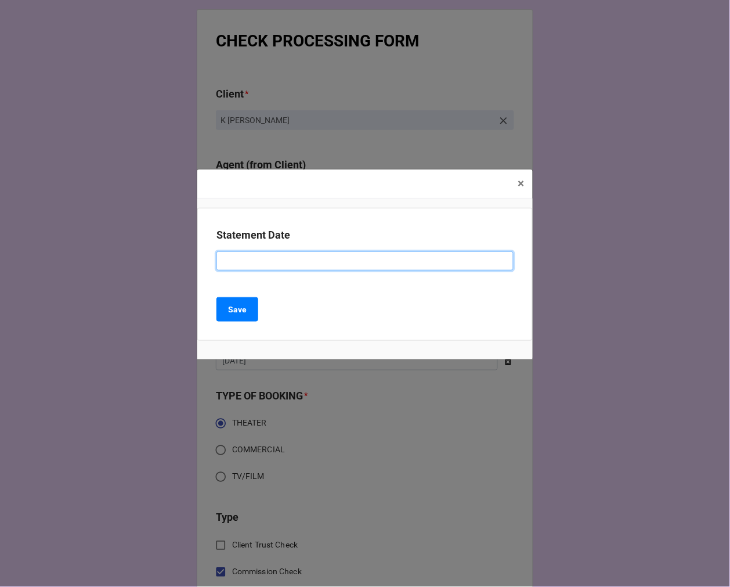
click at [247, 256] on input at bounding box center [365, 261] width 297 height 20
paste input "[DATE] ([PERSON_NAME])"
click at [302, 262] on input "[DATE] ([PERSON_NAME])" at bounding box center [365, 261] width 297 height 20
click at [301, 262] on input "[DATE] ([PERSON_NAME])" at bounding box center [365, 261] width 297 height 20
type input "[DATE] ([PERSON_NAME])"
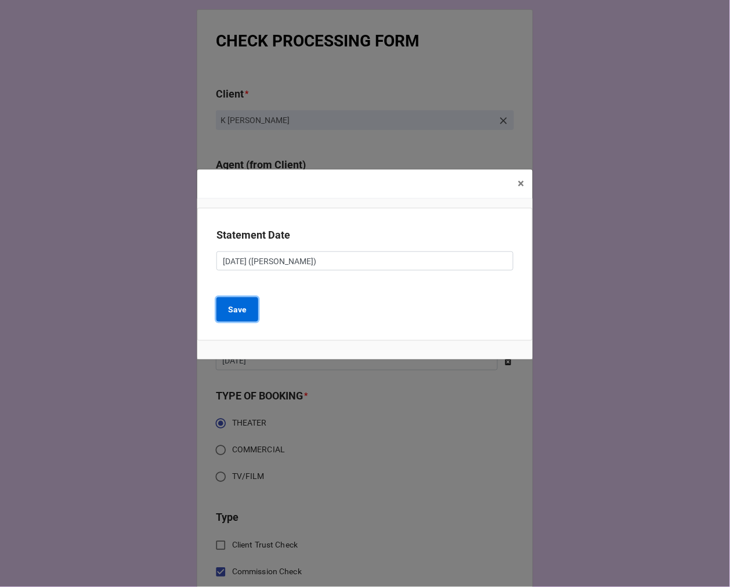
click at [236, 318] on button "Save" at bounding box center [238, 309] width 42 height 24
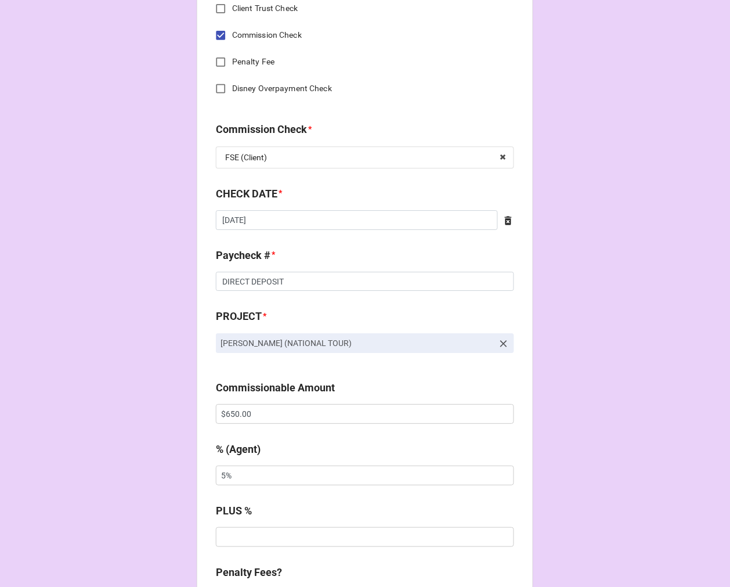
scroll to position [581, 0]
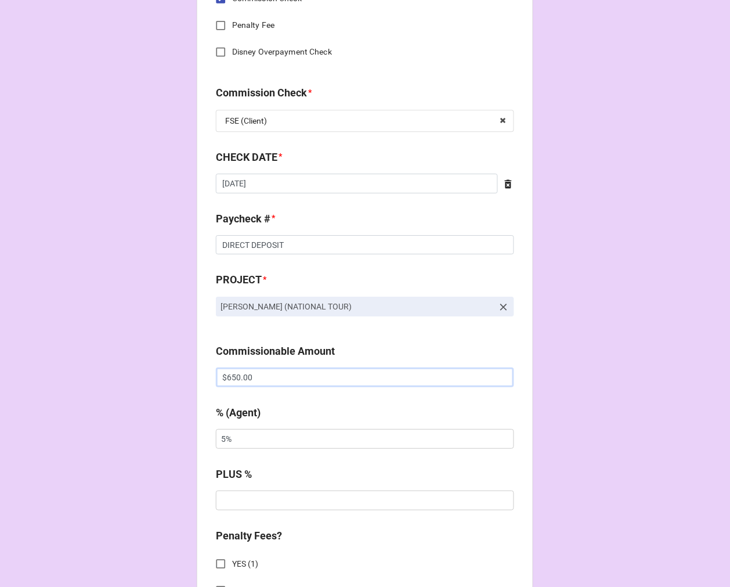
click at [236, 381] on input "$650.00" at bounding box center [365, 377] width 298 height 20
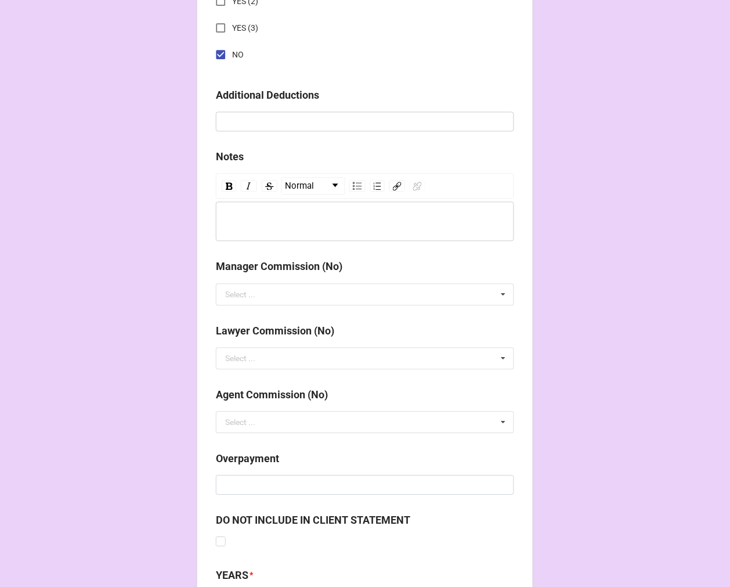
scroll to position [1344, 0]
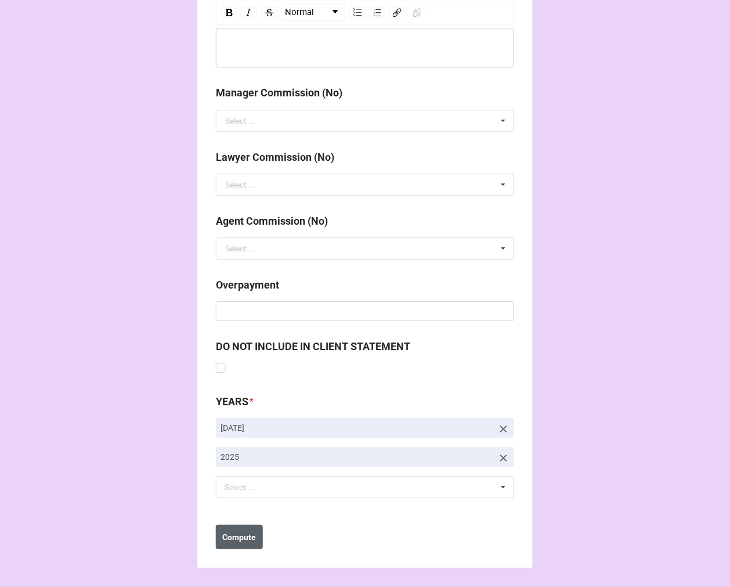
type input "$325.00"
click at [245, 535] on b "Compute" at bounding box center [240, 537] width 34 height 12
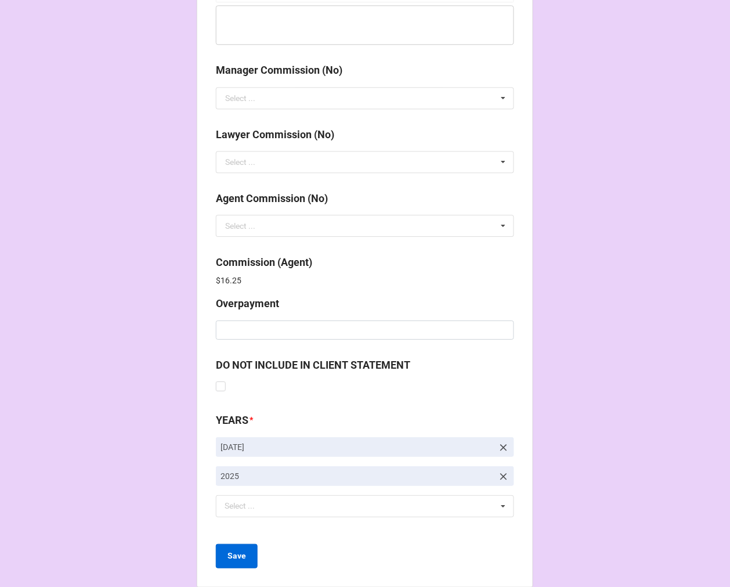
scroll to position [1385, 0]
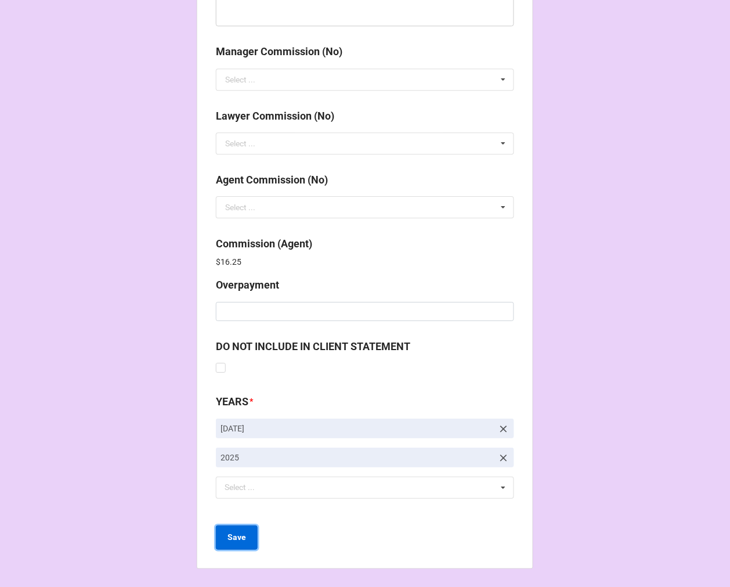
click at [240, 539] on b "Save" at bounding box center [237, 537] width 19 height 12
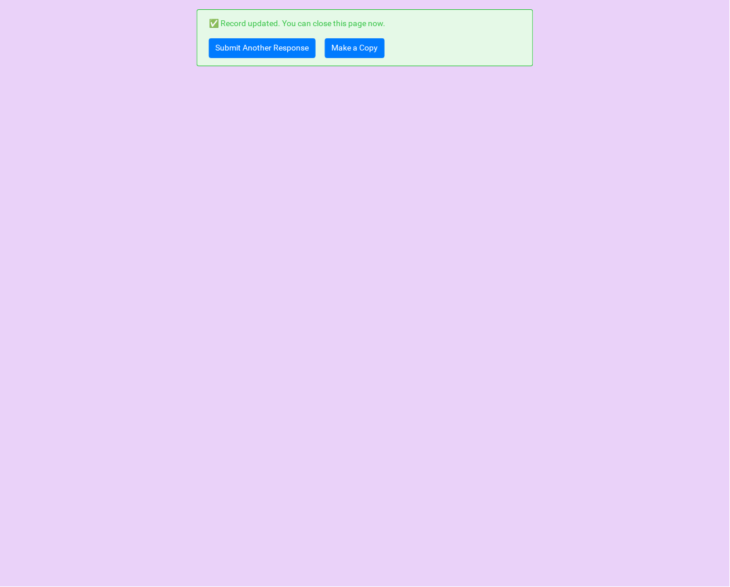
scroll to position [0, 0]
